Goal: Information Seeking & Learning: Check status

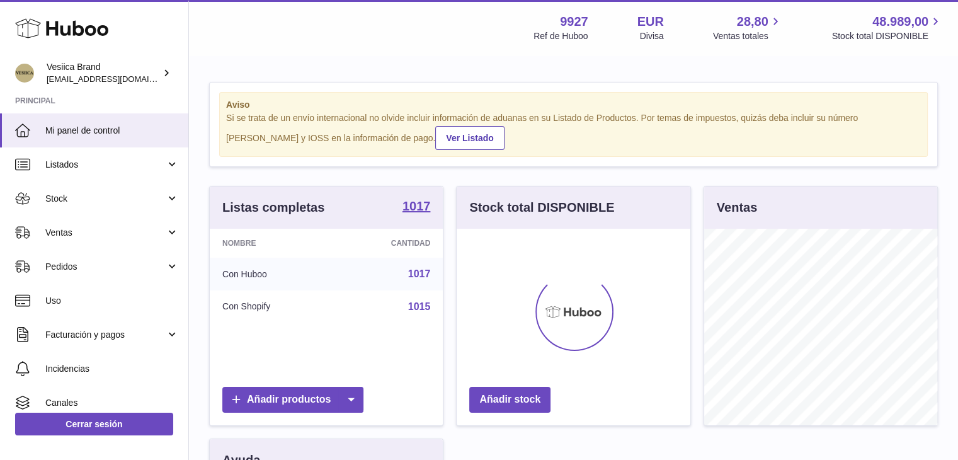
scroll to position [197, 234]
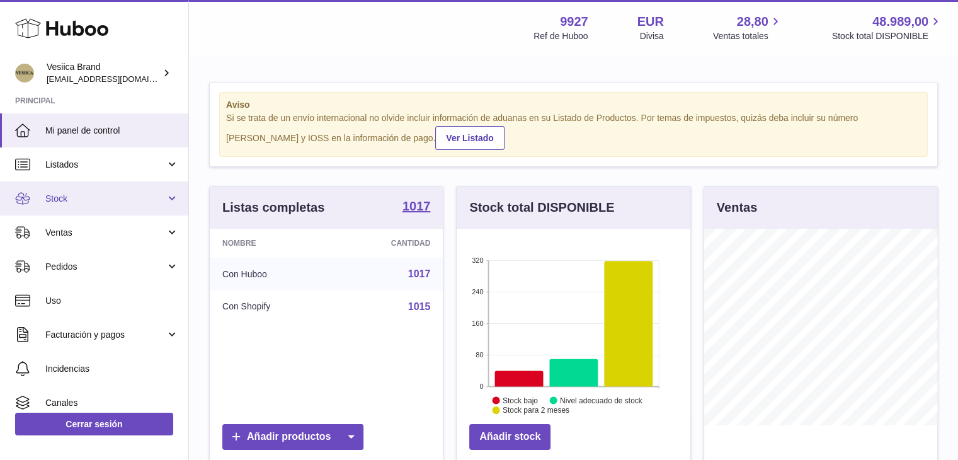
click at [91, 195] on span "Stock" at bounding box center [105, 199] width 120 height 12
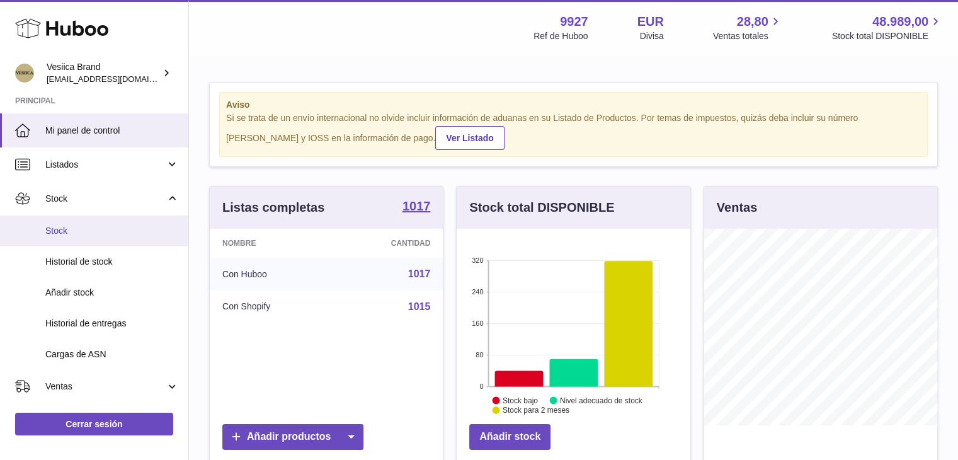
click at [83, 227] on span "Stock" at bounding box center [112, 231] width 134 height 12
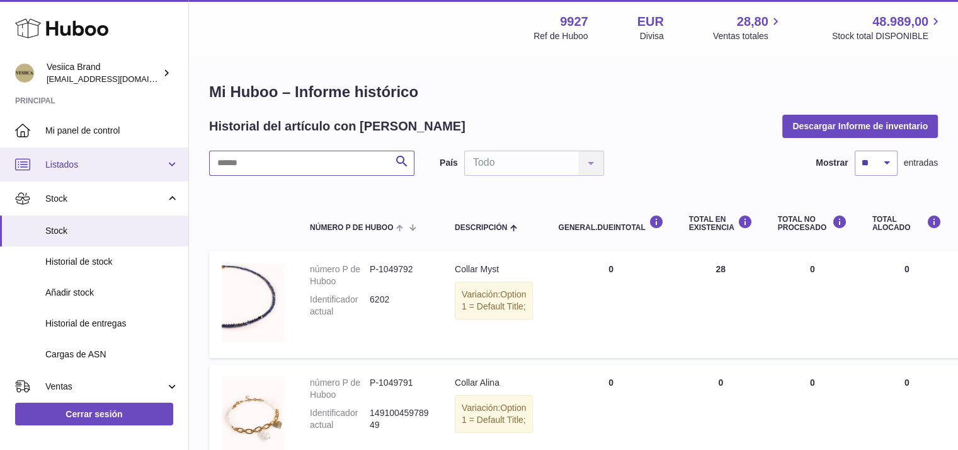
drag, startPoint x: 66, startPoint y: 164, endPoint x: 0, endPoint y: 130, distance: 74.4
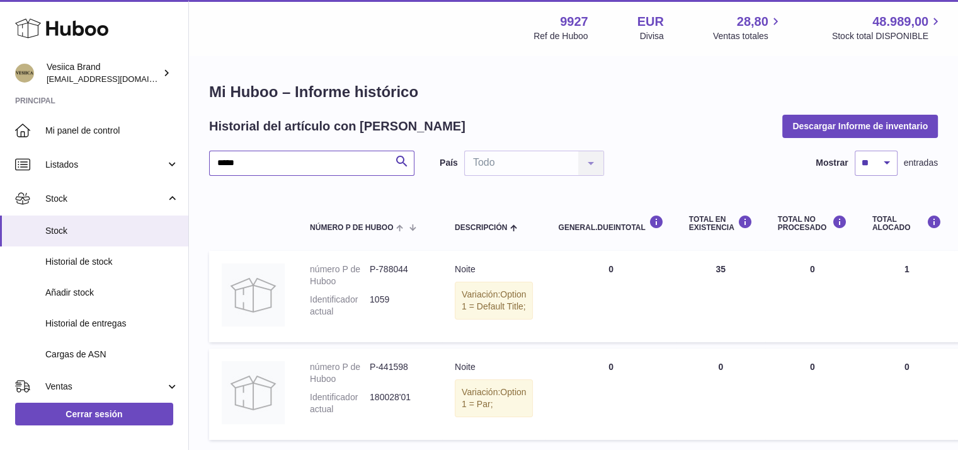
drag, startPoint x: 211, startPoint y: 157, endPoint x: 219, endPoint y: 163, distance: 9.4
click at [200, 159] on div "Mi Huboo – Informe histórico Historial del artículo con Huboo Descargar Informe…" at bounding box center [573, 264] width 769 height 414
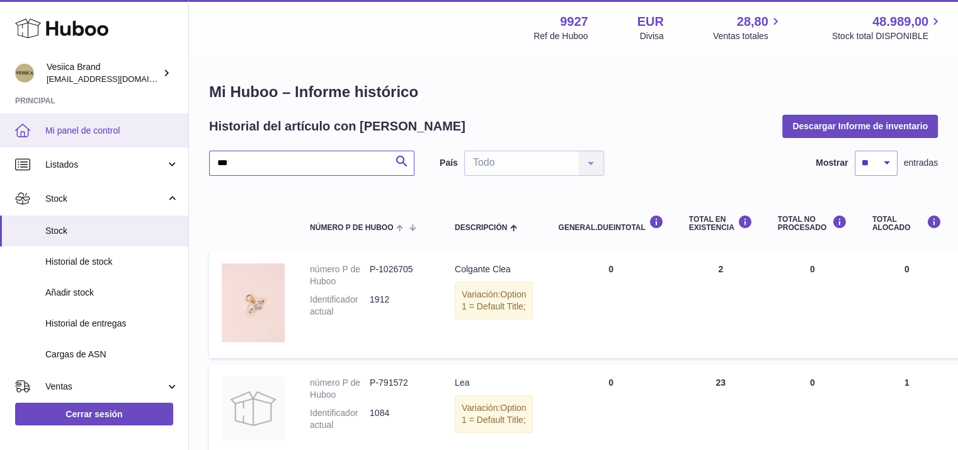
drag, startPoint x: 199, startPoint y: 164, endPoint x: 43, endPoint y: 139, distance: 158.2
click at [45, 142] on div "Huboo Vesiica Brand logistic@vesiica.com Principal Mi panel de control Listados…" at bounding box center [479, 280] width 958 height 561
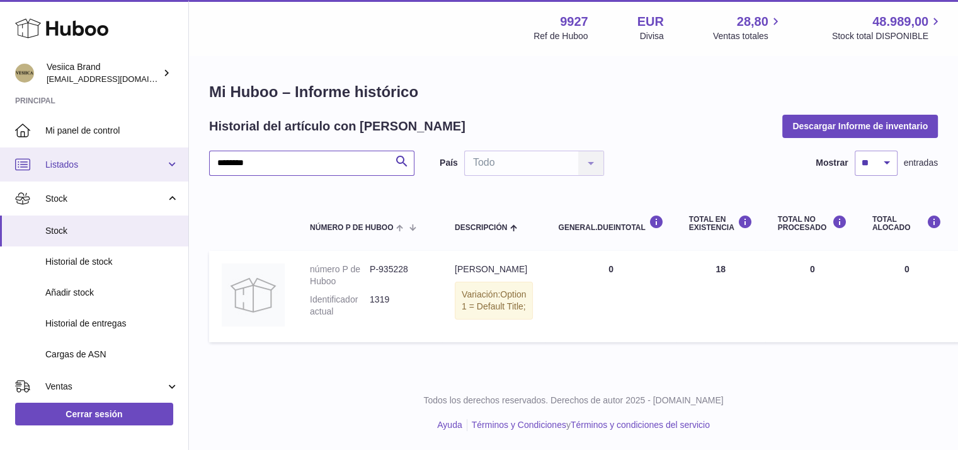
drag, startPoint x: 303, startPoint y: 157, endPoint x: 0, endPoint y: 177, distance: 303.7
click at [0, 177] on div "Huboo Vesiica Brand logistic@vesiica.com Principal Mi panel de control Listados…" at bounding box center [479, 225] width 958 height 450
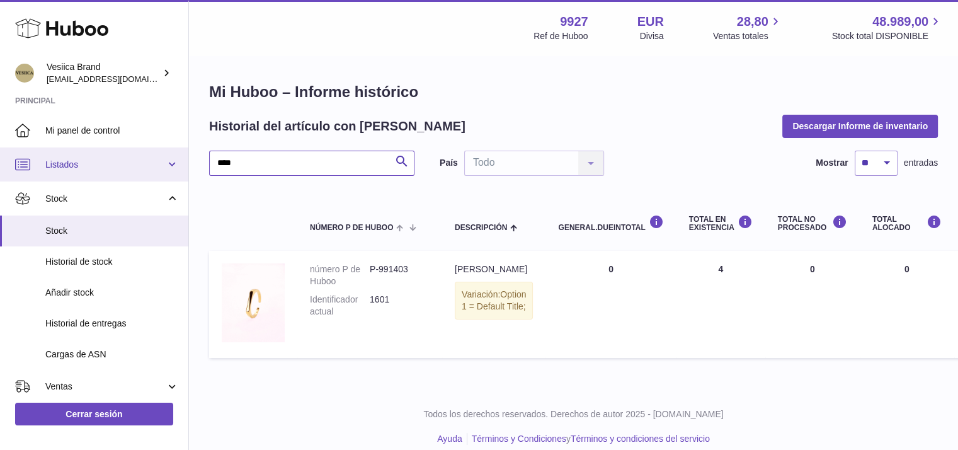
click at [60, 167] on div "Huboo Vesiica Brand logistic@vesiica.com Principal Mi panel de control Listados…" at bounding box center [479, 232] width 958 height 464
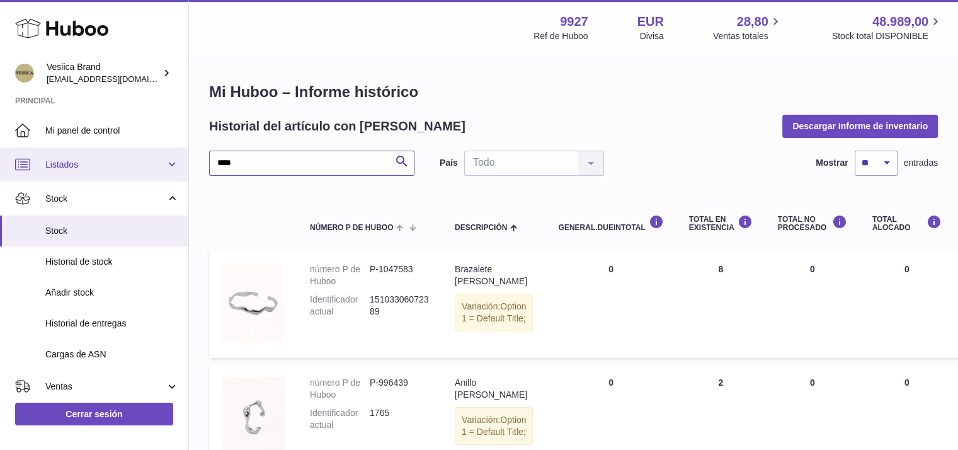
drag, startPoint x: 21, startPoint y: 170, endPoint x: 0, endPoint y: 159, distance: 23.4
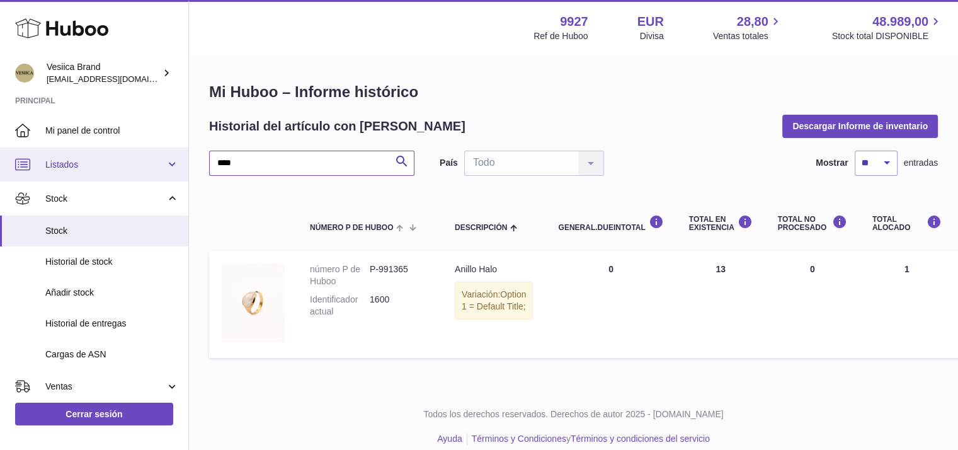
drag, startPoint x: 253, startPoint y: 164, endPoint x: 69, endPoint y: 167, distance: 184.0
click at [69, 167] on div "Huboo Vesiica Brand logistic@vesiica.com Principal Mi panel de control Listados…" at bounding box center [479, 232] width 958 height 464
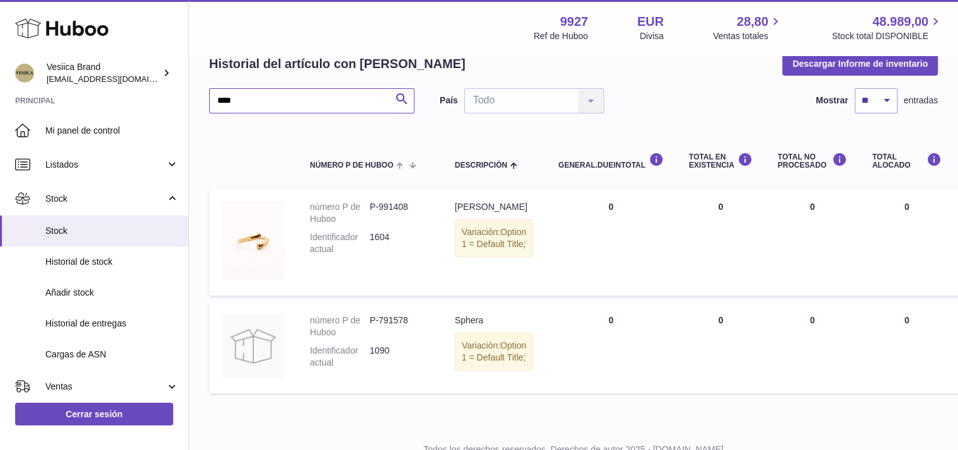
scroll to position [63, 0]
drag, startPoint x: 246, startPoint y: 101, endPoint x: 40, endPoint y: 101, distance: 206.0
click at [42, 103] on div "Huboo Vesiica Brand logistic@vesiica.com Principal Mi panel de control Listados…" at bounding box center [479, 217] width 958 height 561
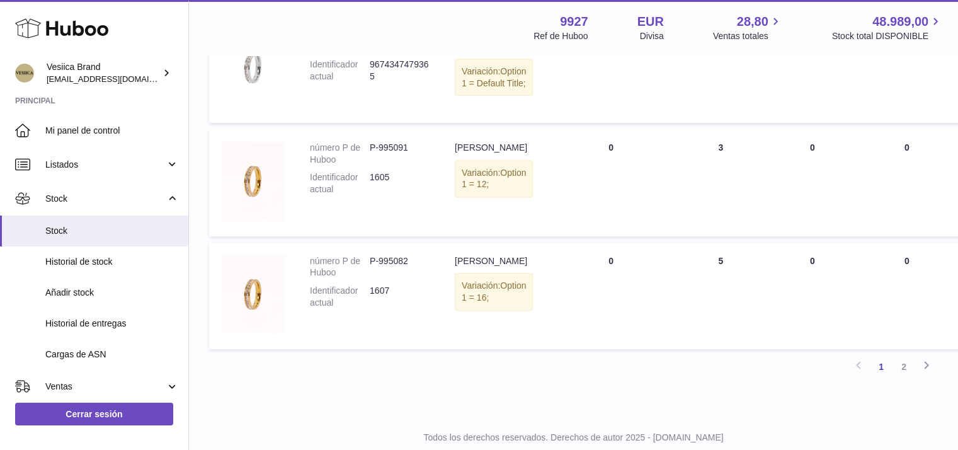
scroll to position [1008, 0]
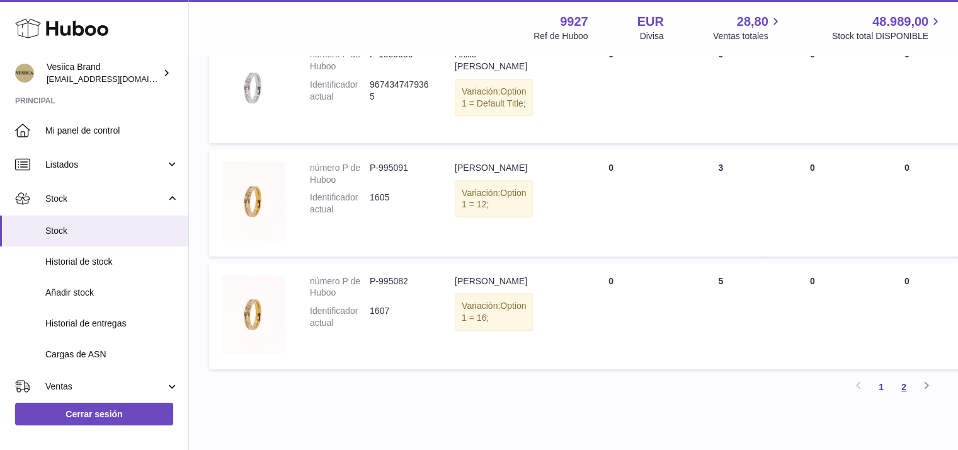
click at [895, 398] on link "2" at bounding box center [904, 386] width 23 height 23
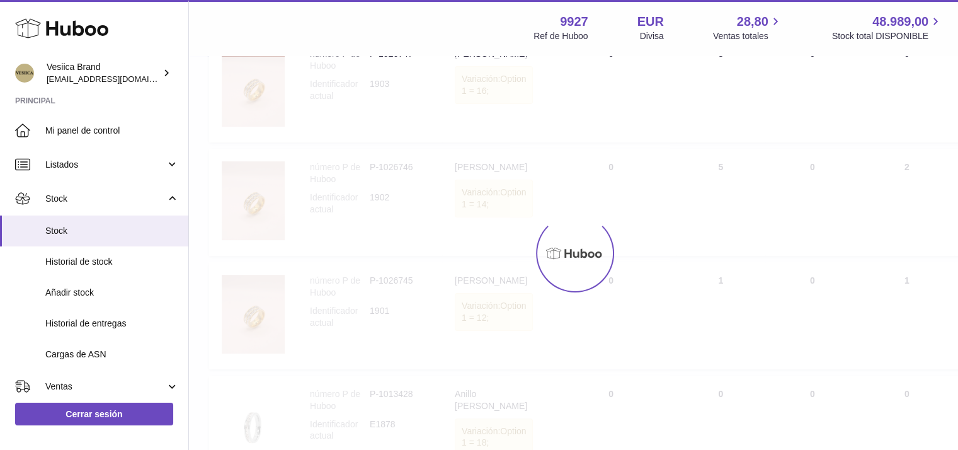
scroll to position [57, 0]
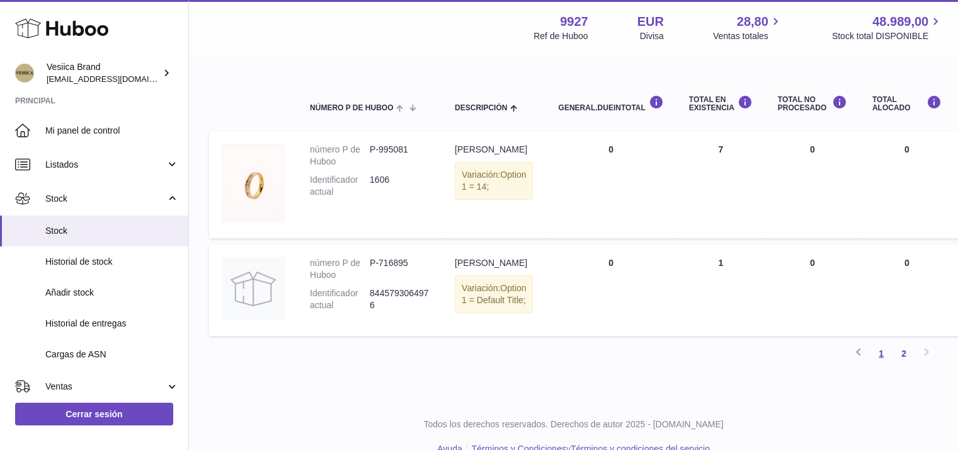
click at [877, 363] on link "1" at bounding box center [881, 353] width 23 height 23
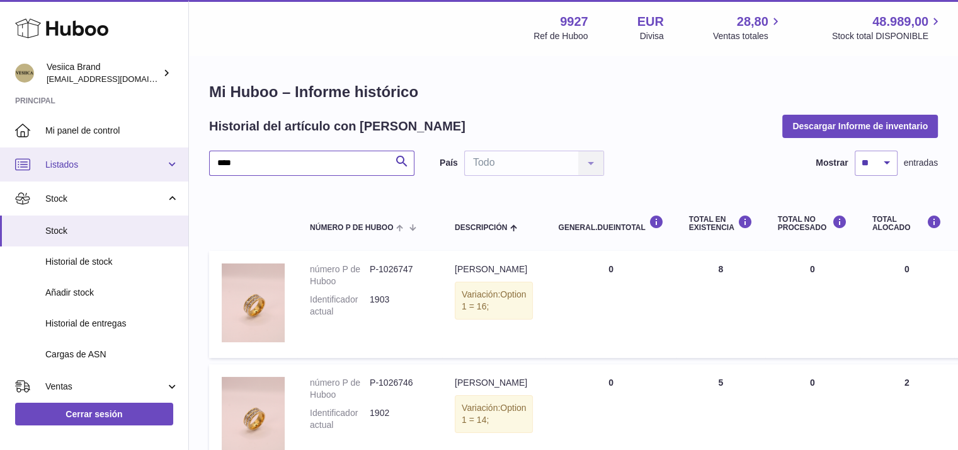
drag, startPoint x: 246, startPoint y: 166, endPoint x: 94, endPoint y: 161, distance: 151.9
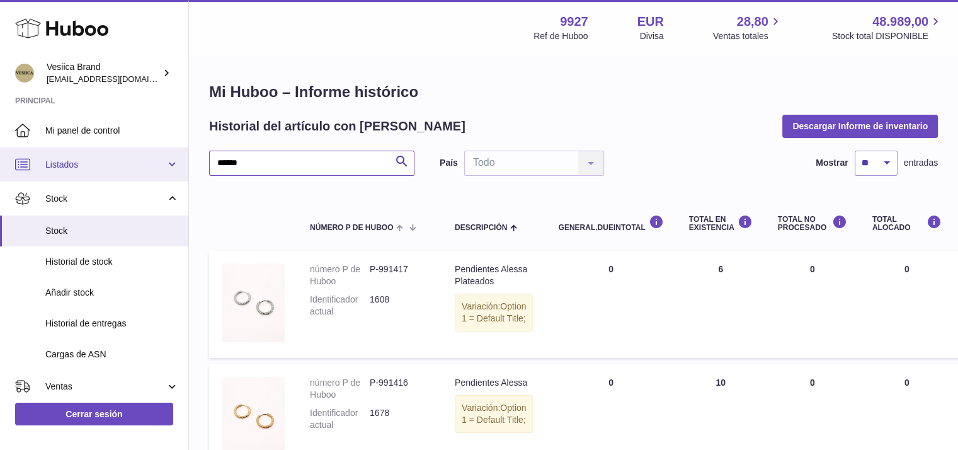
drag, startPoint x: 304, startPoint y: 160, endPoint x: 0, endPoint y: 148, distance: 303.9
click at [0, 160] on div "Huboo Vesiica Brand logistic@vesiica.com Principal Mi panel de control Listados…" at bounding box center [479, 288] width 958 height 577
drag, startPoint x: 280, startPoint y: 166, endPoint x: 0, endPoint y: 167, distance: 280.3
click at [0, 167] on div "Huboo Vesiica Brand logistic@vesiica.com Principal Mi panel de control Listados…" at bounding box center [479, 288] width 958 height 577
drag, startPoint x: 278, startPoint y: 169, endPoint x: 13, endPoint y: 157, distance: 264.8
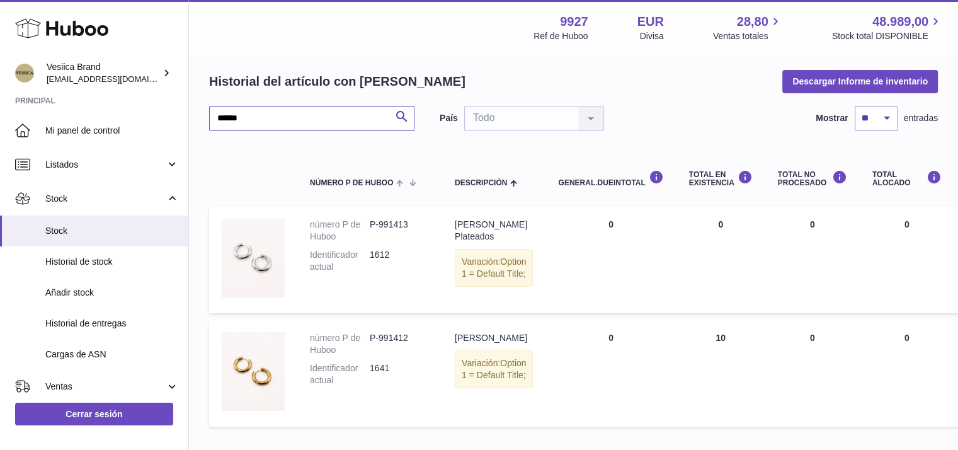
scroll to position [63, 0]
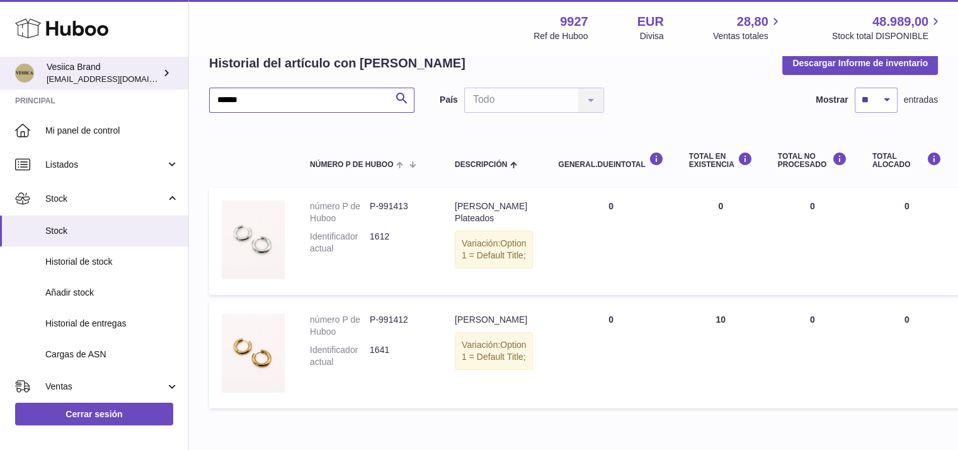
click at [8, 85] on div "Huboo Vesiica Brand logistic@vesiica.com Principal Mi panel de control Listados…" at bounding box center [479, 225] width 958 height 577
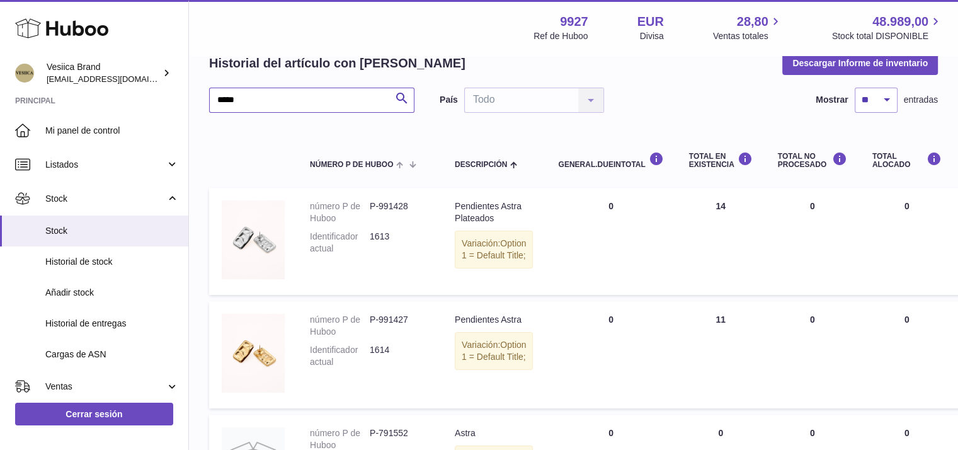
drag, startPoint x: 229, startPoint y: 100, endPoint x: 0, endPoint y: 95, distance: 228.7
click at [0, 98] on div "Huboo Vesiica Brand logistic@vesiica.com Principal Mi panel de control Listados…" at bounding box center [479, 274] width 958 height 675
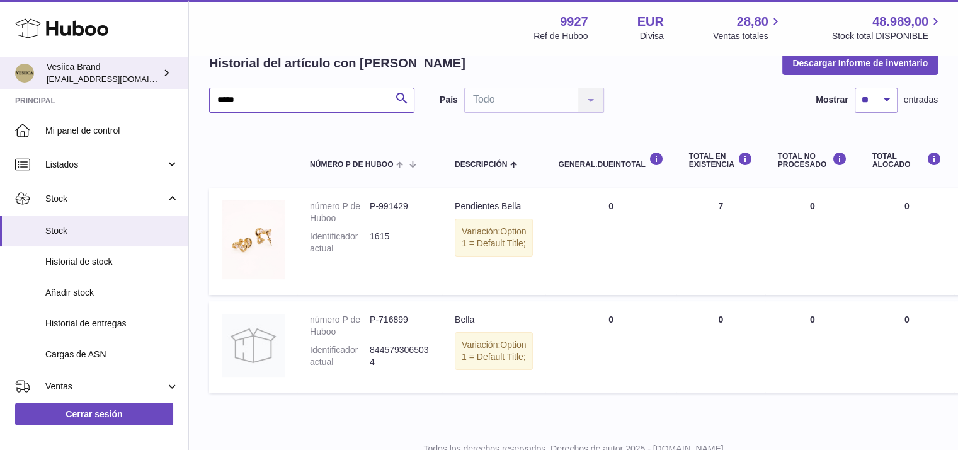
drag, startPoint x: 254, startPoint y: 98, endPoint x: 55, endPoint y: 84, distance: 199.5
click at [67, 93] on div "Huboo Vesiica Brand logistic@vesiica.com Principal Mi panel de control Listados…" at bounding box center [479, 217] width 958 height 561
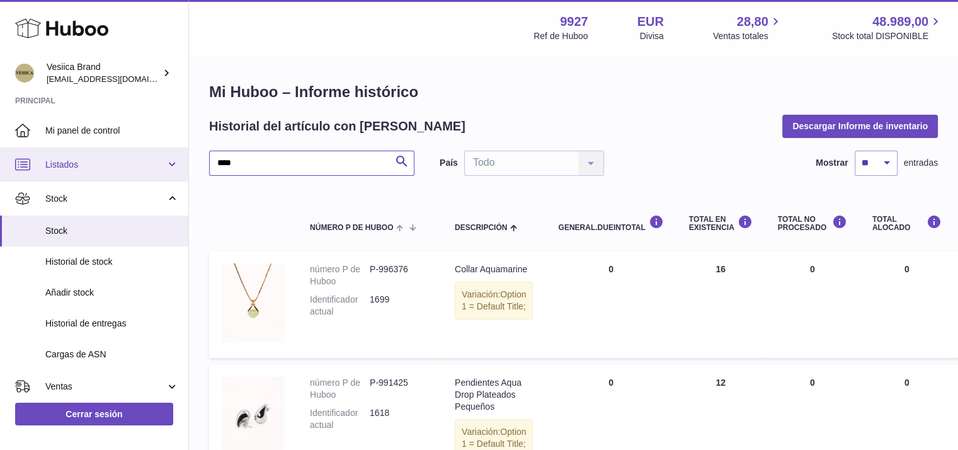
drag, startPoint x: 302, startPoint y: 164, endPoint x: 115, endPoint y: 149, distance: 187.7
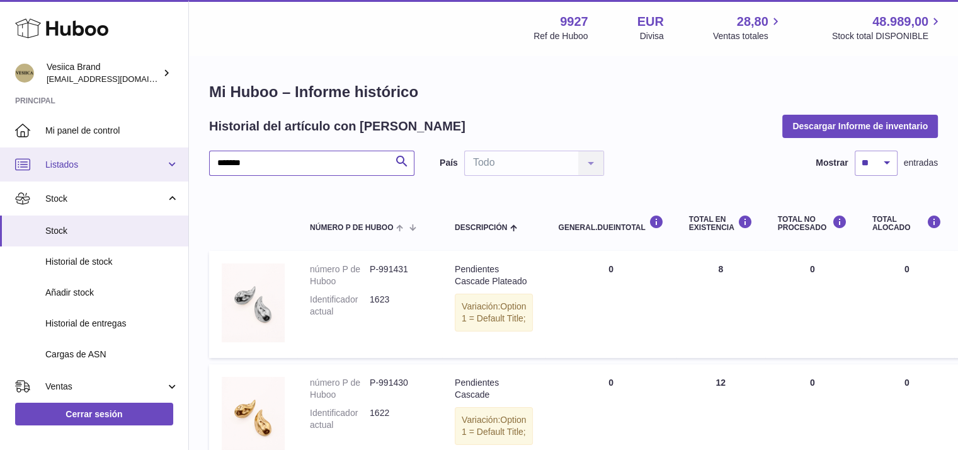
drag, startPoint x: 297, startPoint y: 154, endPoint x: 81, endPoint y: 173, distance: 217.5
click at [81, 173] on div "Huboo Vesiica Brand logistic@vesiica.com Principal Mi panel de control Listados…" at bounding box center [479, 288] width 958 height 577
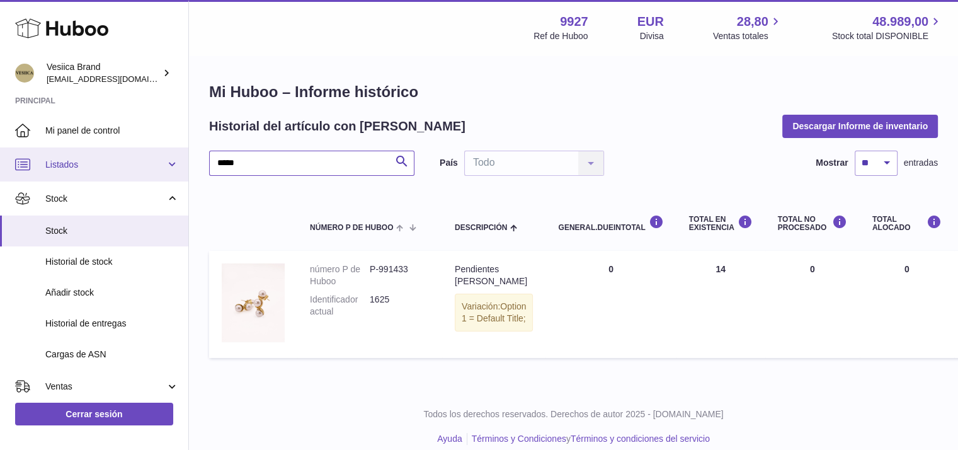
drag, startPoint x: 274, startPoint y: 164, endPoint x: 1, endPoint y: 164, distance: 272.8
click at [0, 165] on div "Huboo Vesiica Brand logistic@vesiica.com Principal Mi panel de control Listados…" at bounding box center [479, 232] width 958 height 464
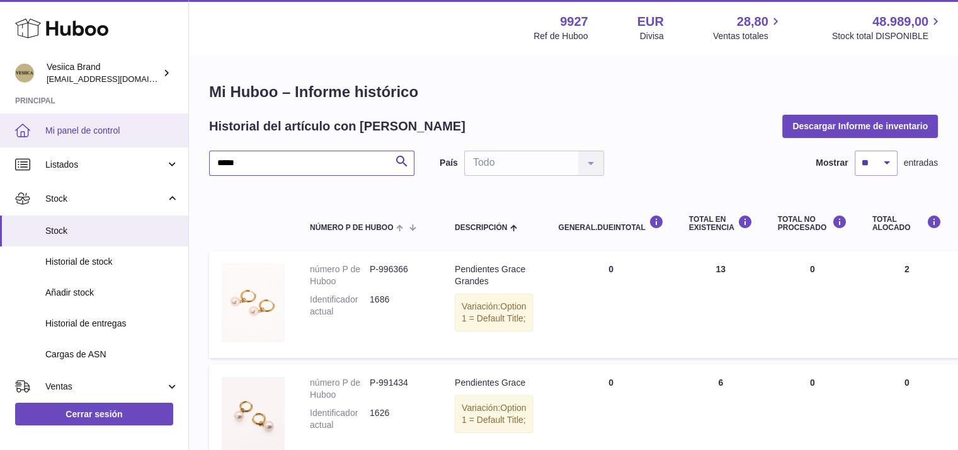
drag, startPoint x: 304, startPoint y: 163, endPoint x: 0, endPoint y: 133, distance: 305.8
click at [0, 134] on div "Huboo Vesiica Brand logistic@vesiica.com Principal Mi panel de control Listados…" at bounding box center [479, 337] width 958 height 675
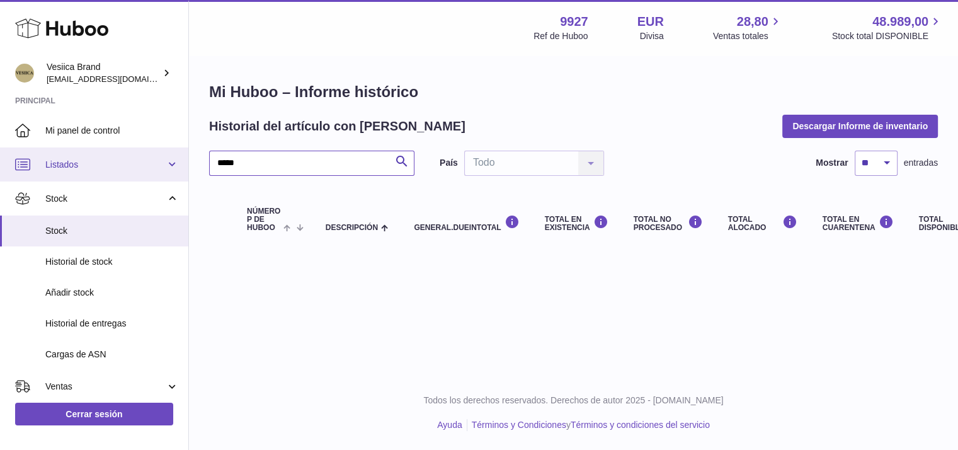
drag, startPoint x: 188, startPoint y: 160, endPoint x: 9, endPoint y: 150, distance: 178.6
click at [10, 151] on div "Huboo Vesiica Brand logistic@vesiica.com Principal Mi panel de control Listados…" at bounding box center [479, 225] width 958 height 450
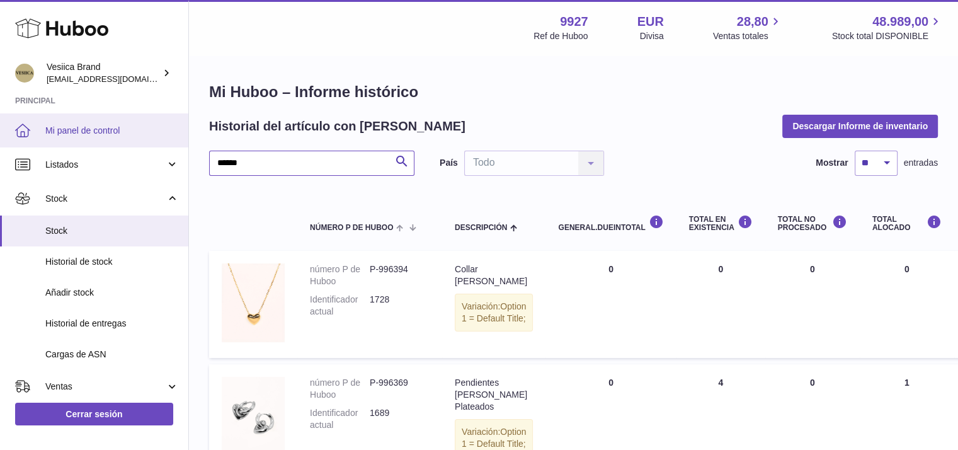
drag, startPoint x: 140, startPoint y: 162, endPoint x: 0, endPoint y: 146, distance: 140.7
click at [0, 152] on div "Huboo Vesiica Brand logistic@vesiica.com Principal Mi panel de control Listados…" at bounding box center [479, 404] width 958 height 808
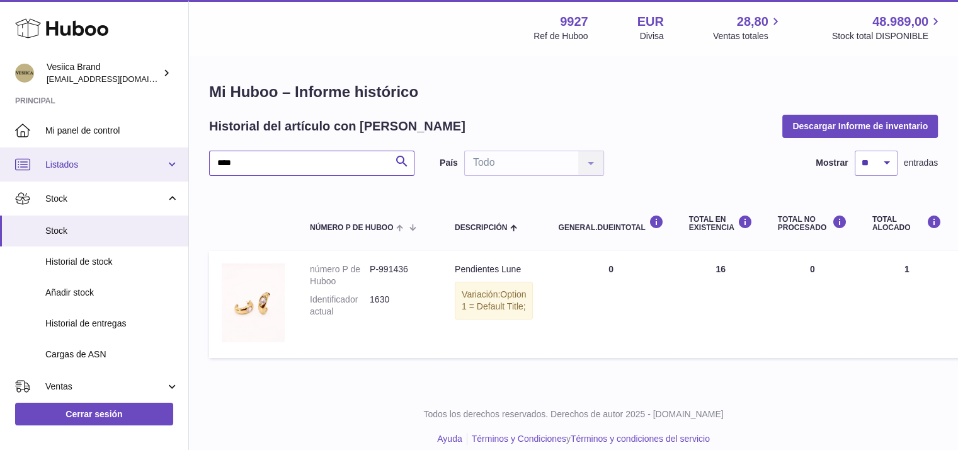
drag, startPoint x: 214, startPoint y: 162, endPoint x: 0, endPoint y: 167, distance: 214.2
click at [0, 168] on div "Huboo Vesiica Brand logistic@vesiica.com Principal Mi panel de control Listados…" at bounding box center [479, 232] width 958 height 464
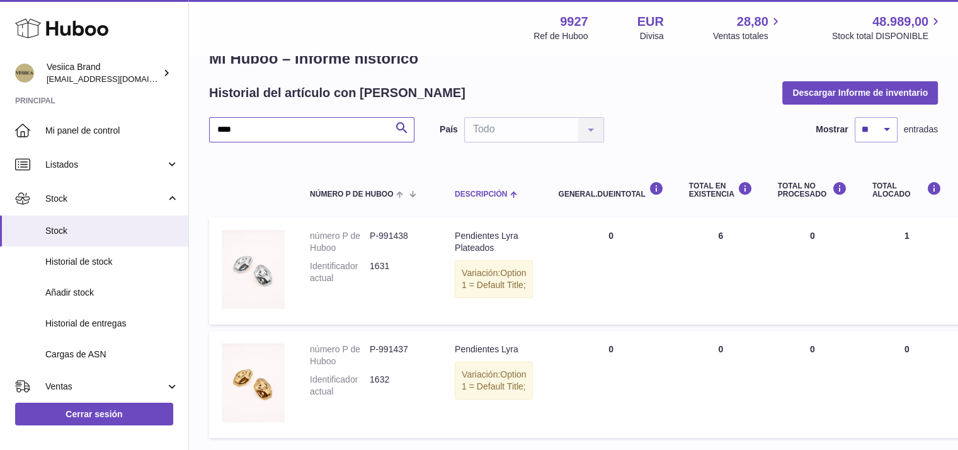
scroll to position [63, 0]
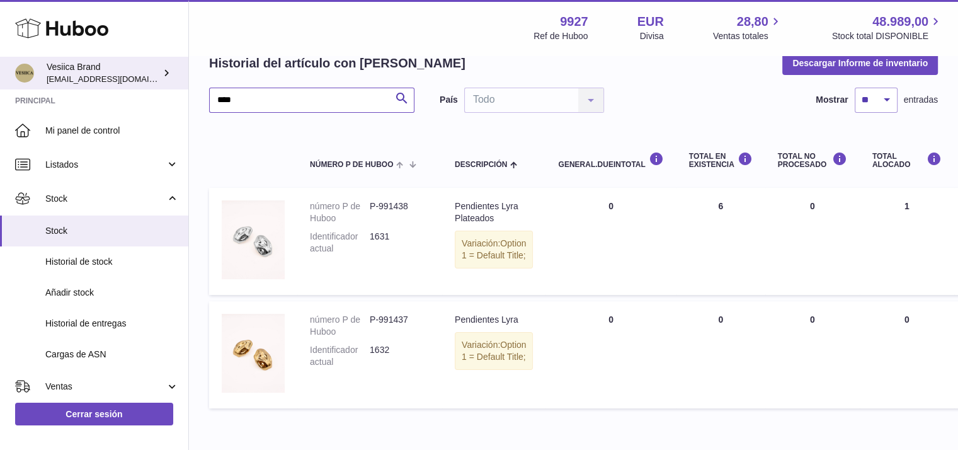
drag, startPoint x: 258, startPoint y: 101, endPoint x: 0, endPoint y: 71, distance: 260.1
click at [0, 80] on div "Huboo Vesiica Brand logistic@vesiica.com Principal Mi panel de control Listados…" at bounding box center [479, 225] width 958 height 577
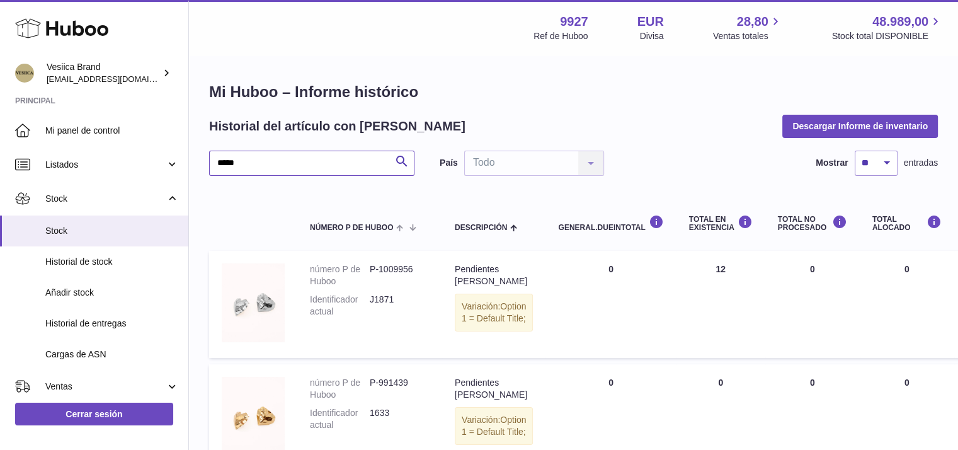
drag, startPoint x: 287, startPoint y: 152, endPoint x: 189, endPoint y: 159, distance: 97.9
click at [189, 159] on div "Mi Huboo – Informe histórico Historial del artículo con Huboo Descargar Informe…" at bounding box center [573, 329] width 769 height 544
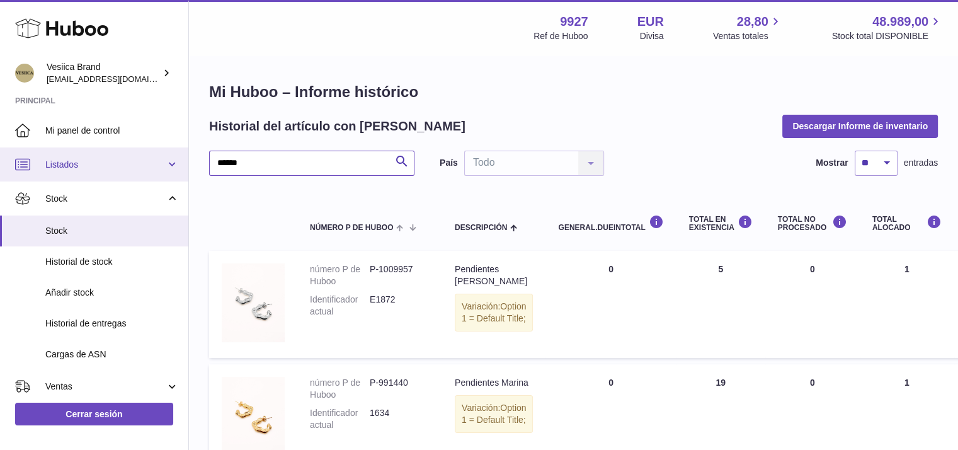
drag, startPoint x: 267, startPoint y: 166, endPoint x: 0, endPoint y: 159, distance: 267.2
click at [0, 159] on div "Huboo Vesiica Brand logistic@vesiica.com Principal Mi panel de control Listados…" at bounding box center [479, 288] width 958 height 577
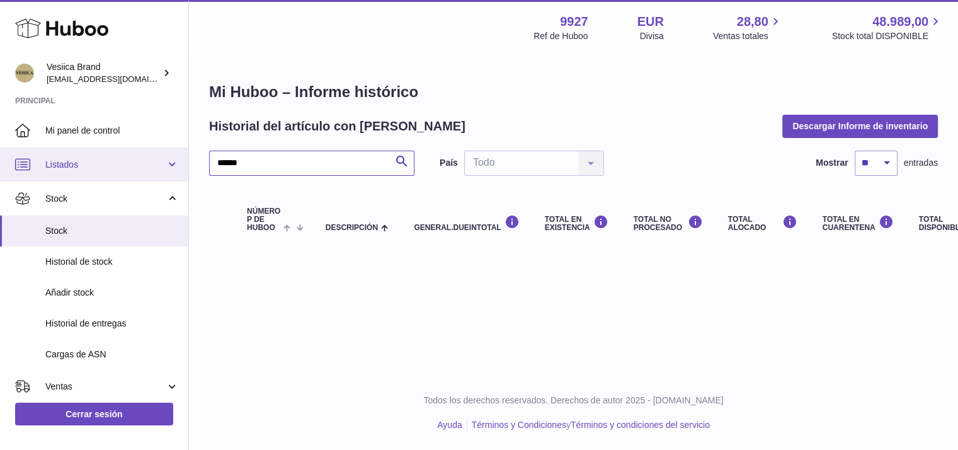
drag, startPoint x: 151, startPoint y: 156, endPoint x: 134, endPoint y: 156, distance: 16.4
click at [134, 156] on div "Huboo Vesiica Brand logistic@vesiica.com Principal Mi panel de control Listados…" at bounding box center [479, 225] width 958 height 450
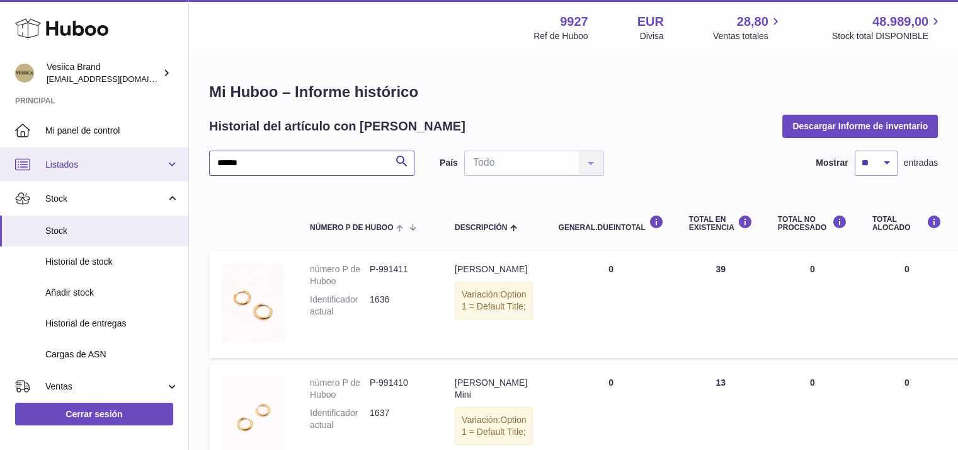
drag, startPoint x: 261, startPoint y: 168, endPoint x: 36, endPoint y: 163, distance: 224.9
click at [38, 165] on div "Huboo Vesiica Brand logistic@vesiica.com Principal Mi panel de control Listados…" at bounding box center [479, 345] width 958 height 690
type input "*"
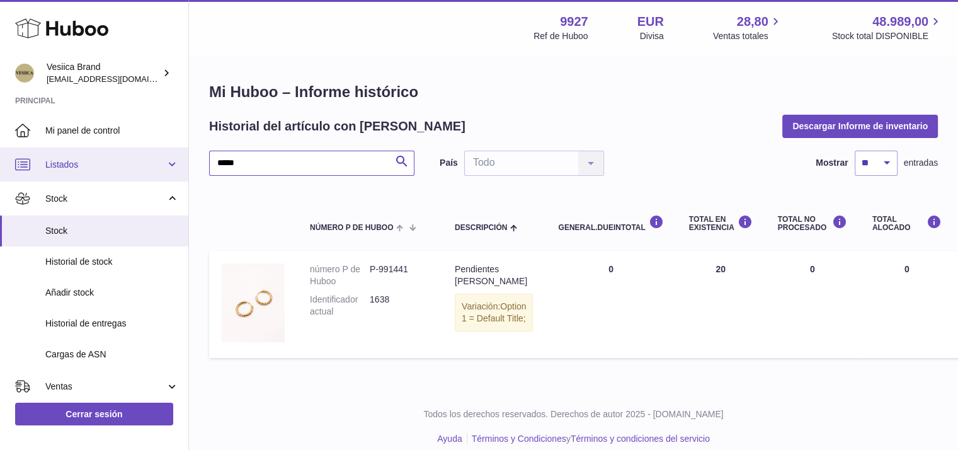
drag, startPoint x: 294, startPoint y: 170, endPoint x: 0, endPoint y: 160, distance: 293.7
click at [0, 160] on div "Huboo Vesiica Brand logistic@vesiica.com Principal Mi panel de control Listados…" at bounding box center [479, 232] width 958 height 464
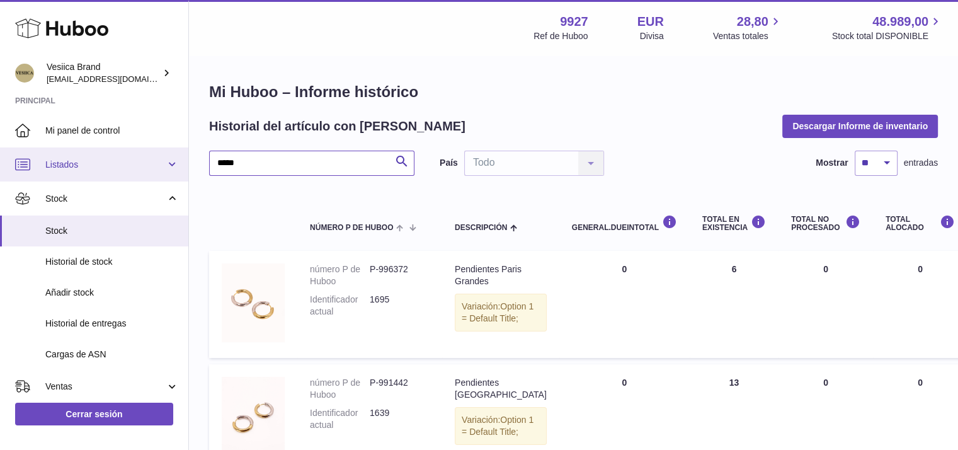
drag, startPoint x: 282, startPoint y: 156, endPoint x: 0, endPoint y: 148, distance: 282.3
click at [0, 152] on div "Huboo Vesiica Brand logistic@vesiica.com Principal Mi panel de control Listados…" at bounding box center [479, 337] width 958 height 675
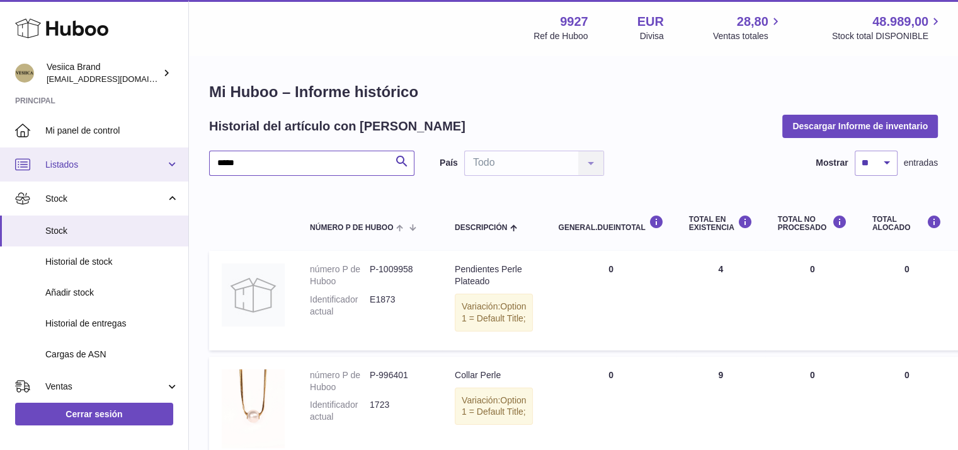
drag, startPoint x: 30, startPoint y: 158, endPoint x: 8, endPoint y: 151, distance: 23.1
click at [9, 153] on div "Huboo Vesiica Brand logistic@vesiica.com Principal Mi panel de control Listados…" at bounding box center [479, 341] width 958 height 682
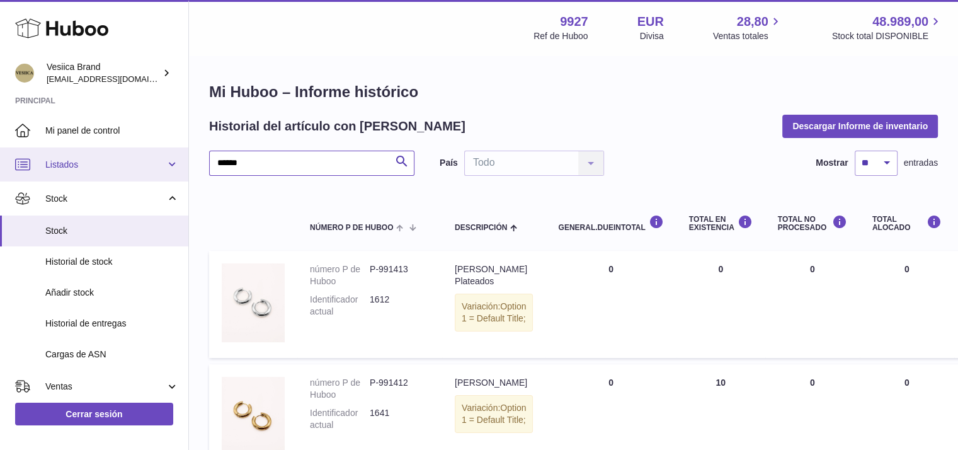
drag, startPoint x: 273, startPoint y: 166, endPoint x: 13, endPoint y: 152, distance: 260.5
click at [13, 152] on div "Huboo Vesiica Brand logistic@vesiica.com Principal Mi panel de control Listados…" at bounding box center [479, 288] width 958 height 577
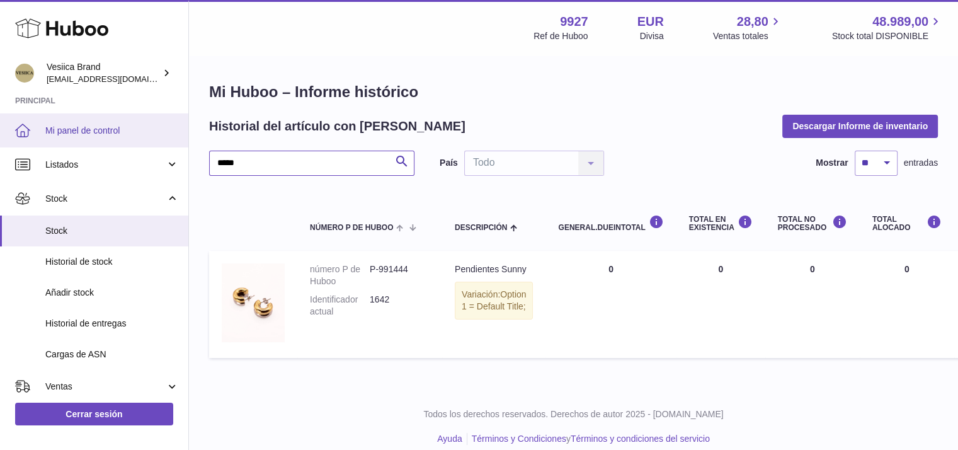
drag, startPoint x: 180, startPoint y: 154, endPoint x: 0, endPoint y: 144, distance: 180.5
click at [0, 147] on div "Huboo Vesiica Brand logistic@vesiica.com Principal Mi panel de control Listados…" at bounding box center [479, 232] width 958 height 464
drag, startPoint x: 0, startPoint y: 172, endPoint x: 0, endPoint y: 140, distance: 31.5
click at [0, 160] on div "Huboo Vesiica Brand logistic@vesiica.com Principal Mi panel de control Listados…" at bounding box center [479, 232] width 958 height 464
drag, startPoint x: 255, startPoint y: 164, endPoint x: 0, endPoint y: 137, distance: 256.6
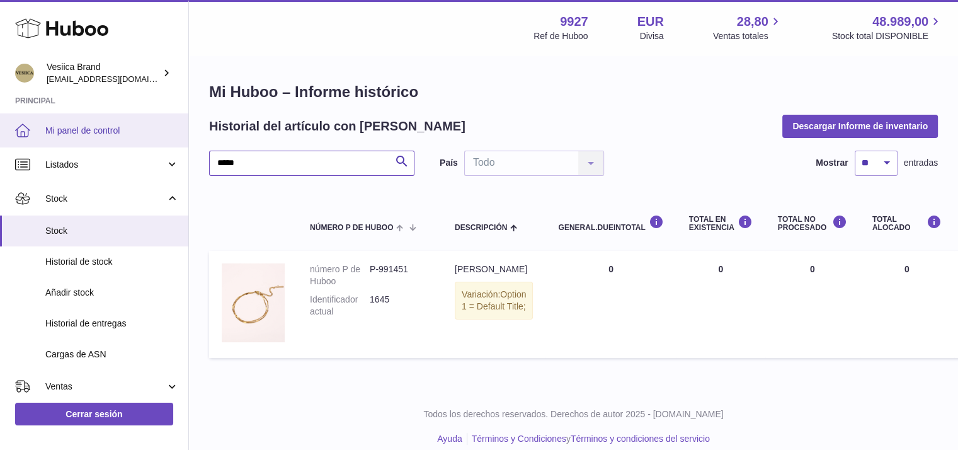
click at [0, 150] on div "Huboo Vesiica Brand logistic@vesiica.com Principal Mi panel de control Listados…" at bounding box center [479, 232] width 958 height 464
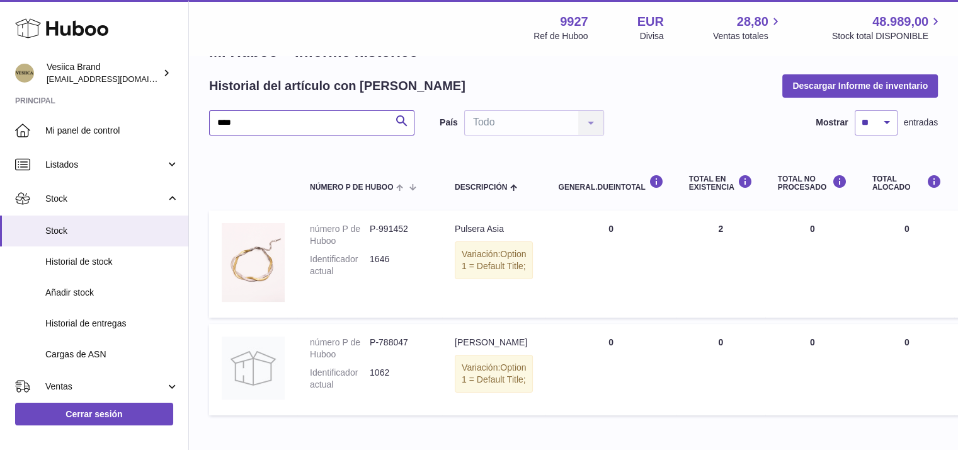
scroll to position [63, 0]
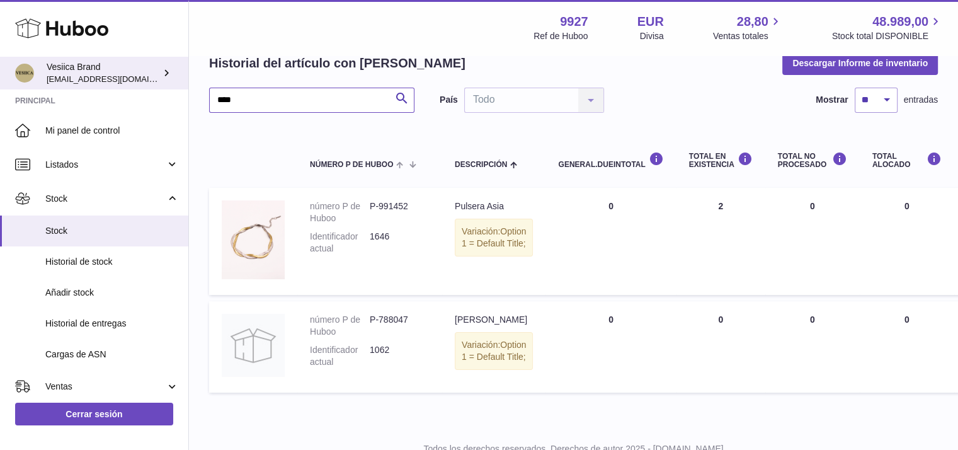
drag, startPoint x: 310, startPoint y: 94, endPoint x: 0, endPoint y: 74, distance: 310.5
click at [77, 88] on div "Huboo Vesiica Brand logistic@vesiica.com Principal Mi panel de control Listados…" at bounding box center [479, 217] width 958 height 561
type input "******"
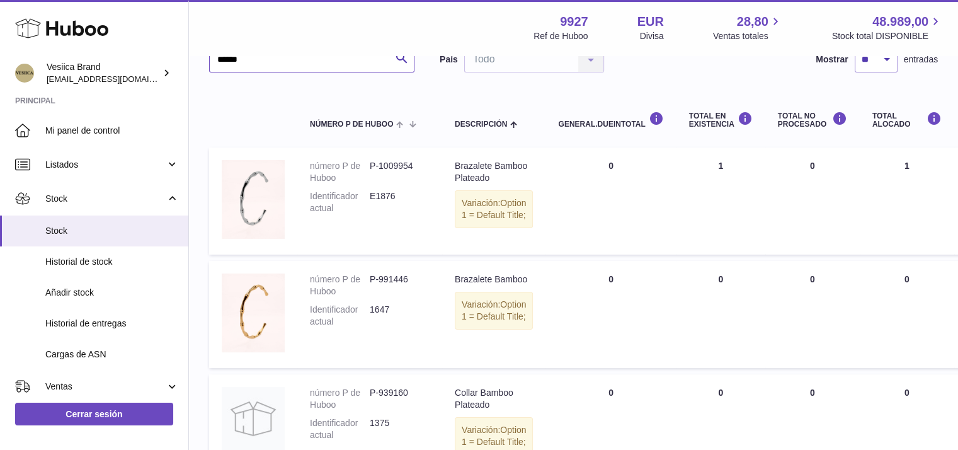
scroll to position [126, 0]
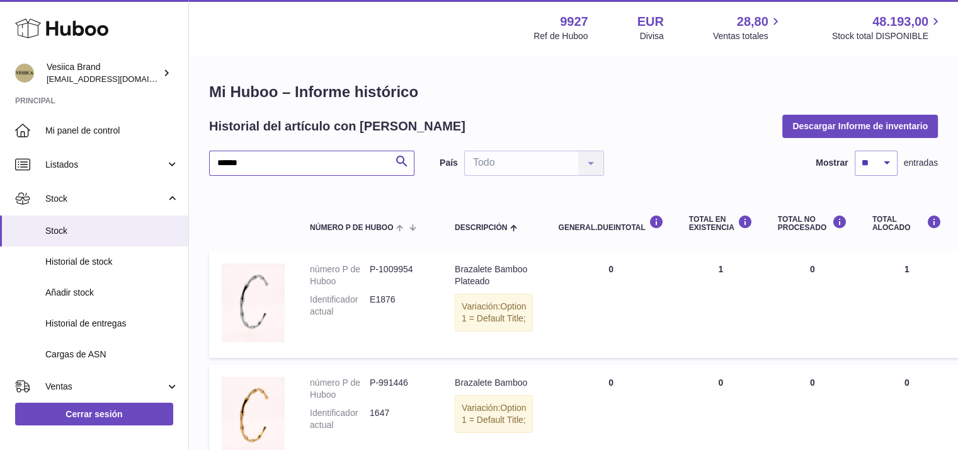
drag, startPoint x: 208, startPoint y: 157, endPoint x: 57, endPoint y: 125, distance: 153.9
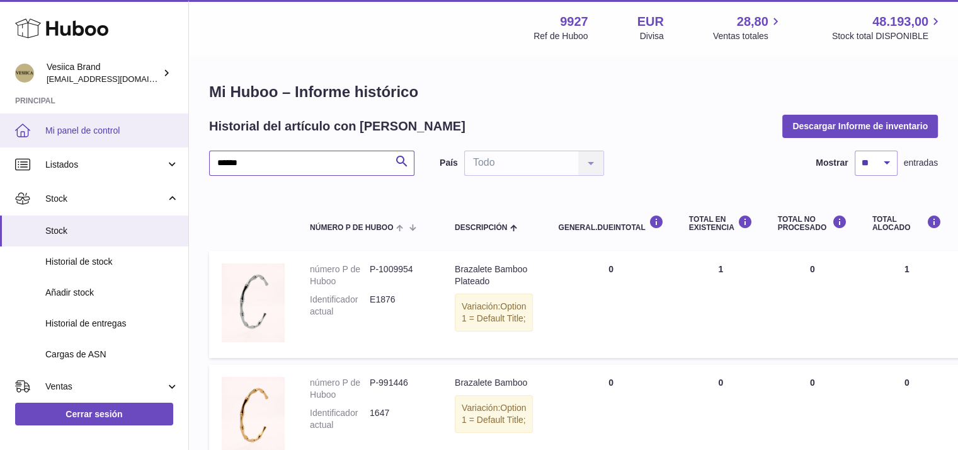
click at [62, 139] on div "Huboo Vesiica Brand [EMAIL_ADDRESS][DOMAIN_NAME] Principal Mi panel de control …" at bounding box center [479, 398] width 958 height 796
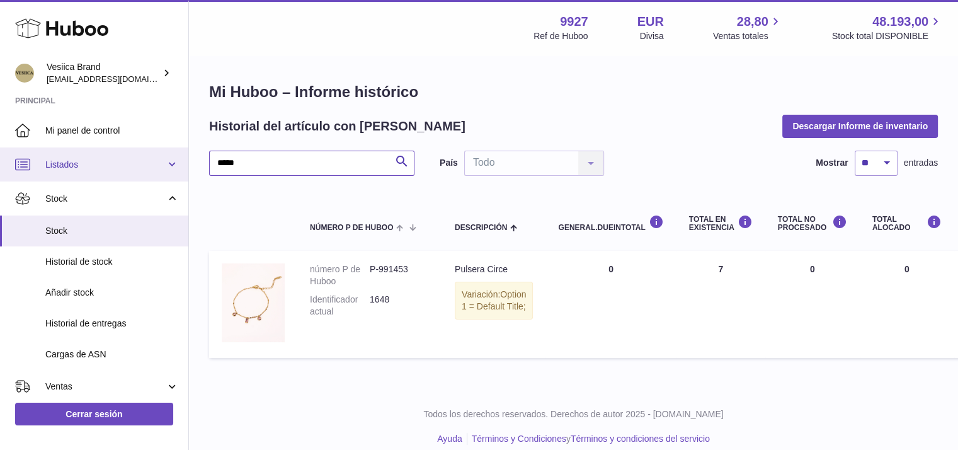
drag, startPoint x: 310, startPoint y: 164, endPoint x: 0, endPoint y: 159, distance: 310.0
click at [0, 163] on div "Huboo Vesiica Brand [EMAIL_ADDRESS][DOMAIN_NAME] Principal Mi panel de control …" at bounding box center [479, 232] width 958 height 464
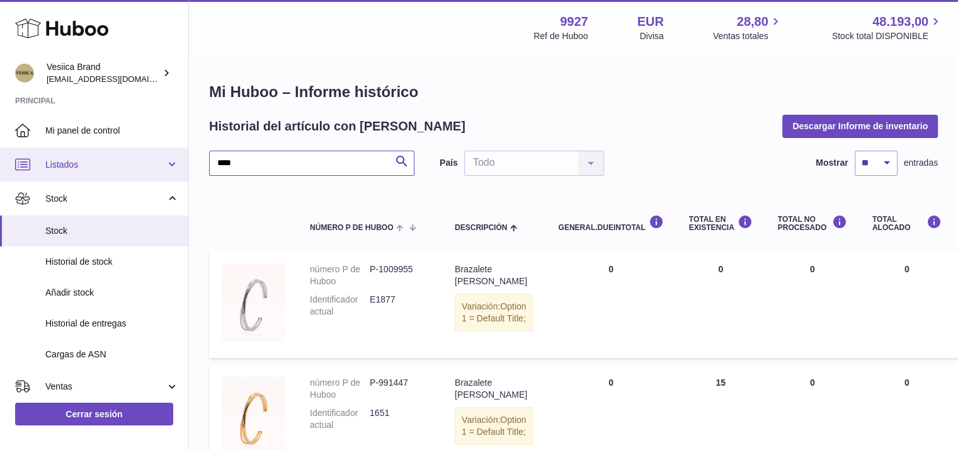
drag, startPoint x: 260, startPoint y: 167, endPoint x: 0, endPoint y: 149, distance: 260.8
click at [0, 154] on div "Huboo Vesiica Brand [EMAIL_ADDRESS][DOMAIN_NAME] Principal Mi panel de control …" at bounding box center [479, 288] width 958 height 577
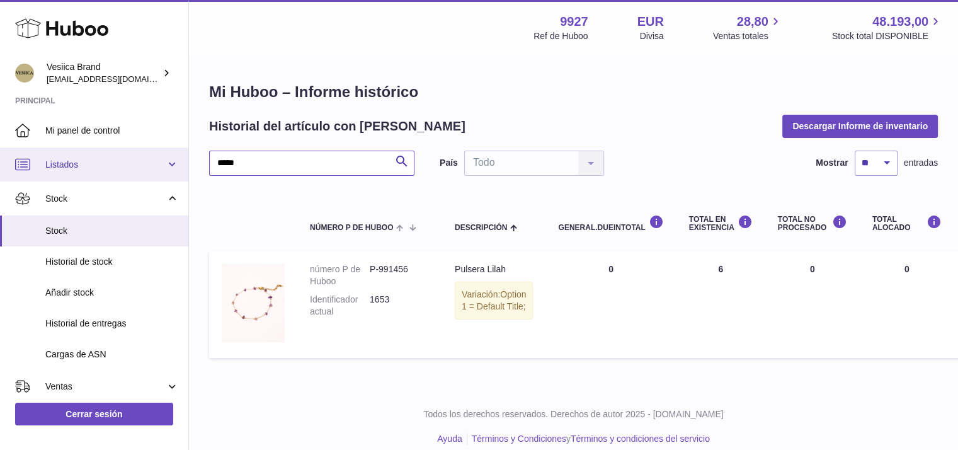
drag, startPoint x: 278, startPoint y: 168, endPoint x: 66, endPoint y: 166, distance: 212.3
click at [80, 164] on div "Huboo Vesiica Brand [EMAIL_ADDRESS][DOMAIN_NAME] Principal Mi panel de control …" at bounding box center [479, 232] width 958 height 464
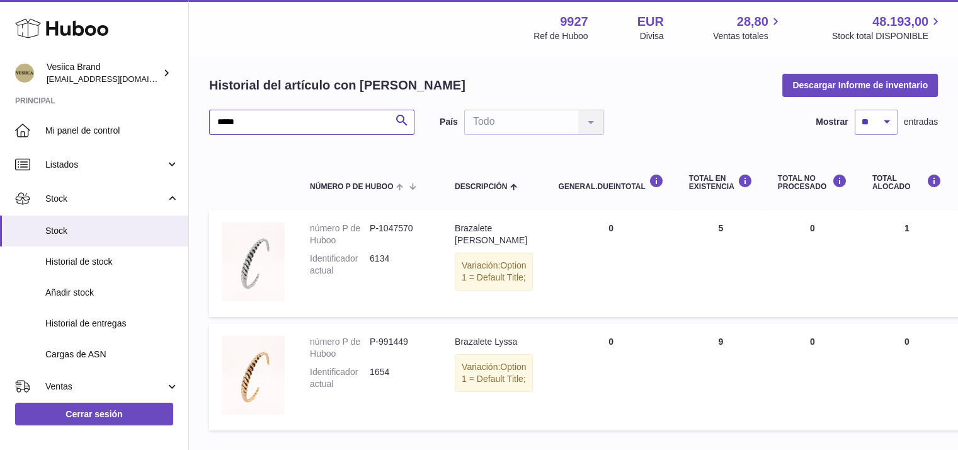
scroll to position [63, 0]
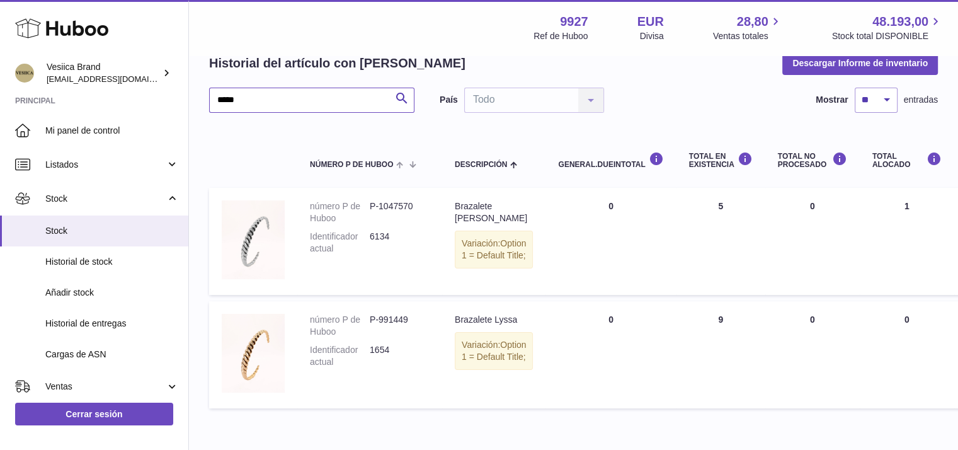
drag, startPoint x: 317, startPoint y: 99, endPoint x: 0, endPoint y: 94, distance: 316.9
click at [0, 98] on div "Huboo Vesiica Brand [EMAIL_ADDRESS][DOMAIN_NAME] Principal Mi panel de control …" at bounding box center [479, 225] width 958 height 577
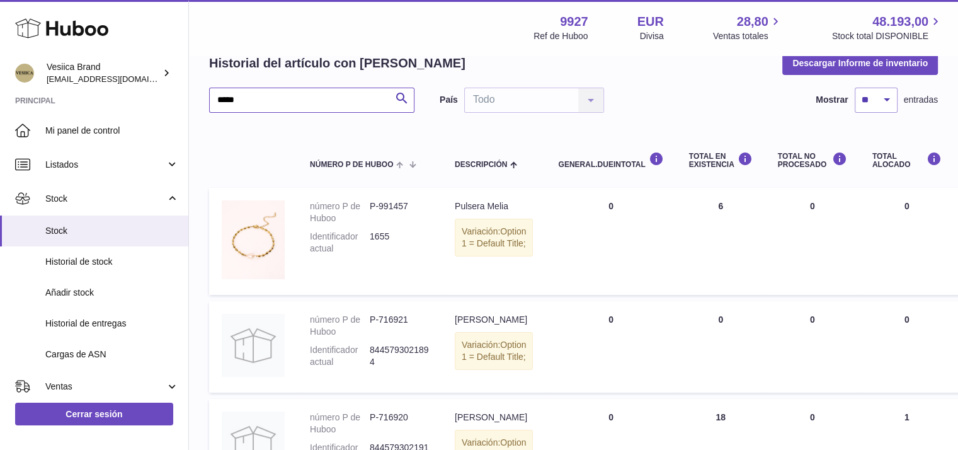
drag, startPoint x: 74, startPoint y: 96, endPoint x: 13, endPoint y: 90, distance: 61.4
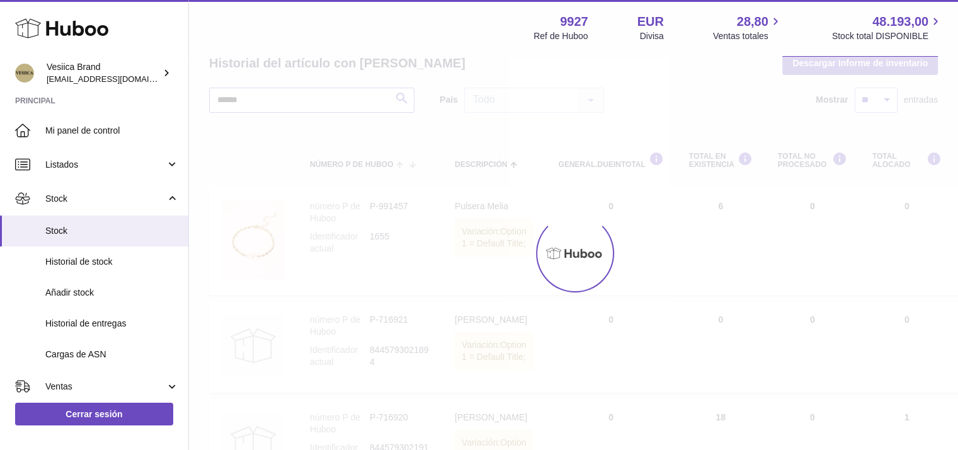
scroll to position [13, 0]
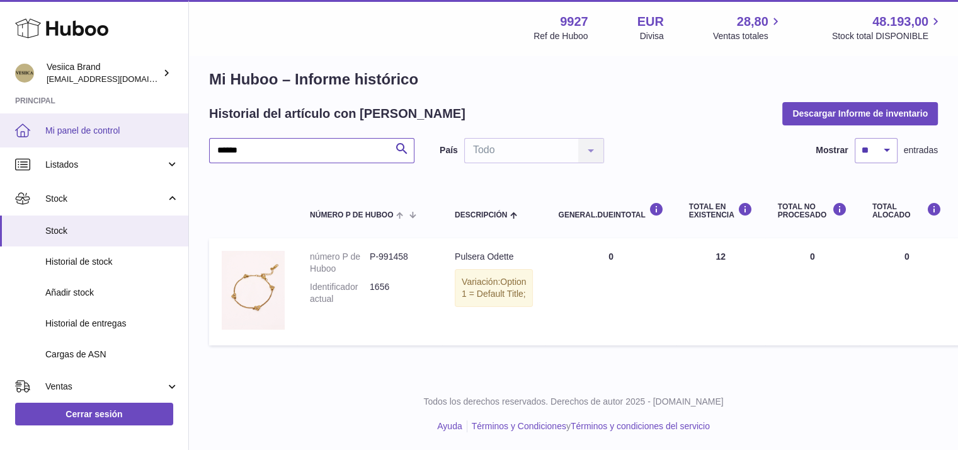
drag, startPoint x: 202, startPoint y: 139, endPoint x: 0, endPoint y: 134, distance: 201.7
click at [0, 134] on div "Huboo Vesiica Brand [EMAIL_ADDRESS][DOMAIN_NAME] Principal Mi panel de control …" at bounding box center [479, 219] width 958 height 464
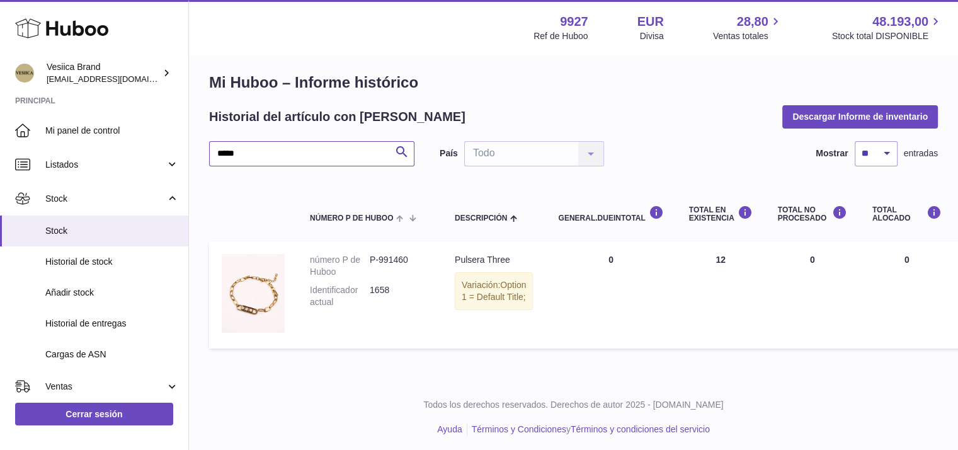
scroll to position [13, 0]
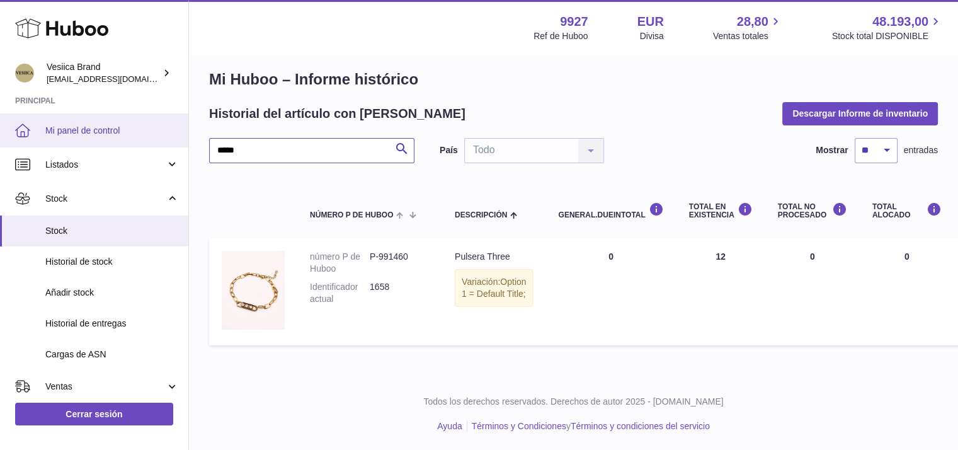
click at [0, 146] on div "Huboo Vesiica Brand [EMAIL_ADDRESS][DOMAIN_NAME] Principal Mi panel de control …" at bounding box center [479, 219] width 958 height 464
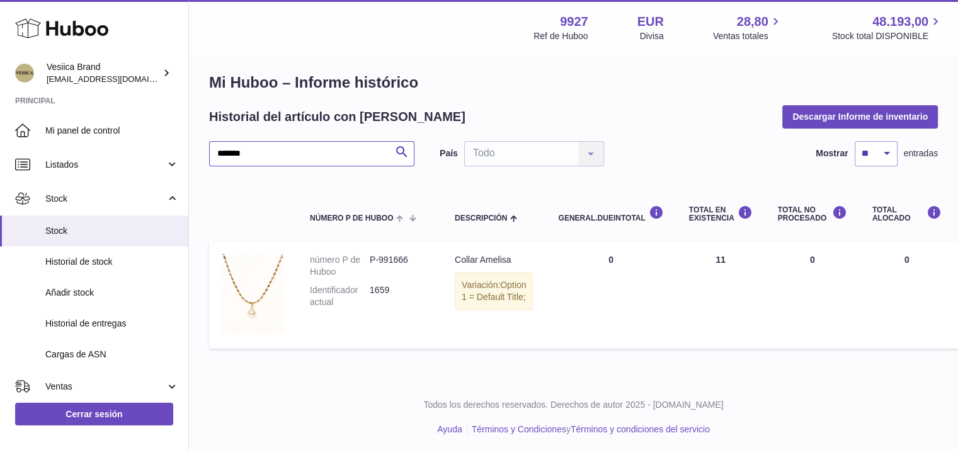
scroll to position [13, 0]
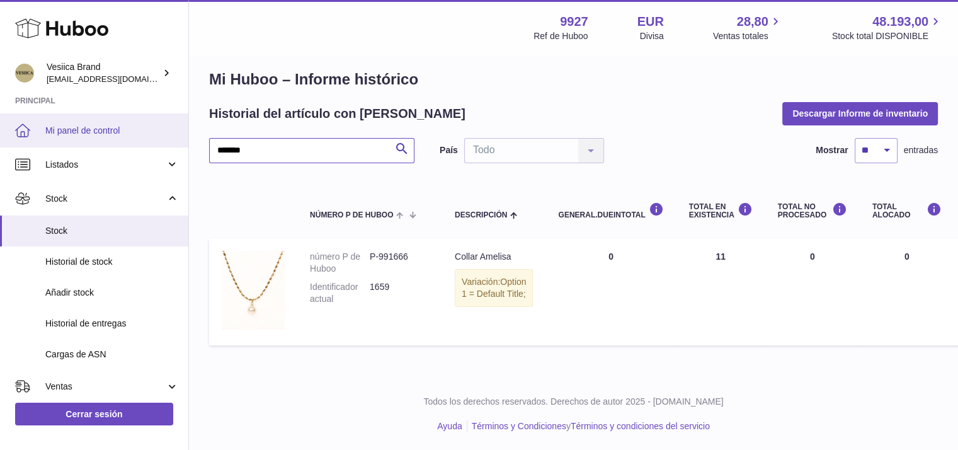
drag, startPoint x: 232, startPoint y: 151, endPoint x: 75, endPoint y: 146, distance: 156.9
click at [75, 147] on div "Huboo Vesiica Brand [EMAIL_ADDRESS][DOMAIN_NAME] Principal Mi panel de control …" at bounding box center [479, 219] width 958 height 464
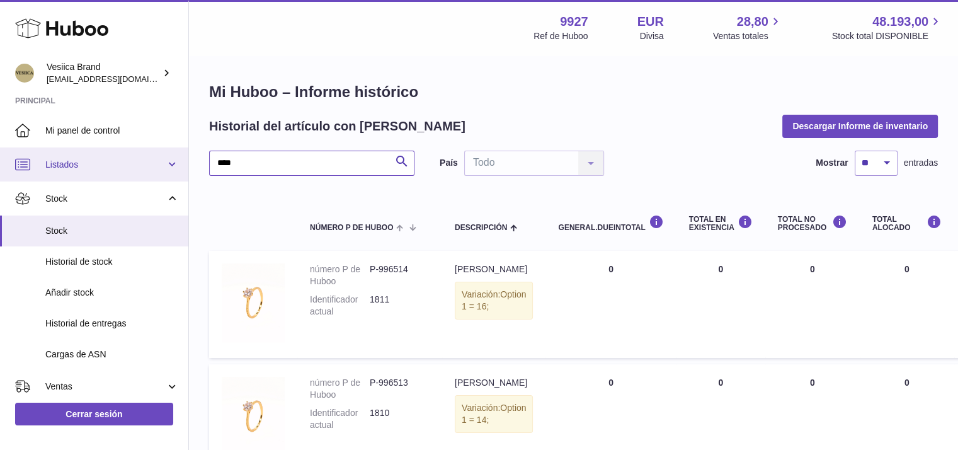
drag, startPoint x: 271, startPoint y: 158, endPoint x: 54, endPoint y: 155, distance: 216.7
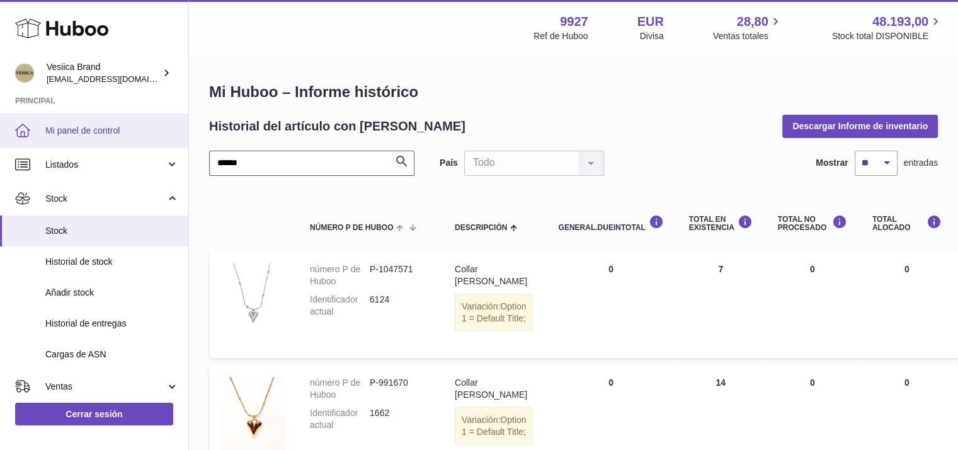
click at [47, 152] on div "Huboo Vesiica Brand [EMAIL_ADDRESS][DOMAIN_NAME] Principal Mi panel de control …" at bounding box center [479, 288] width 958 height 577
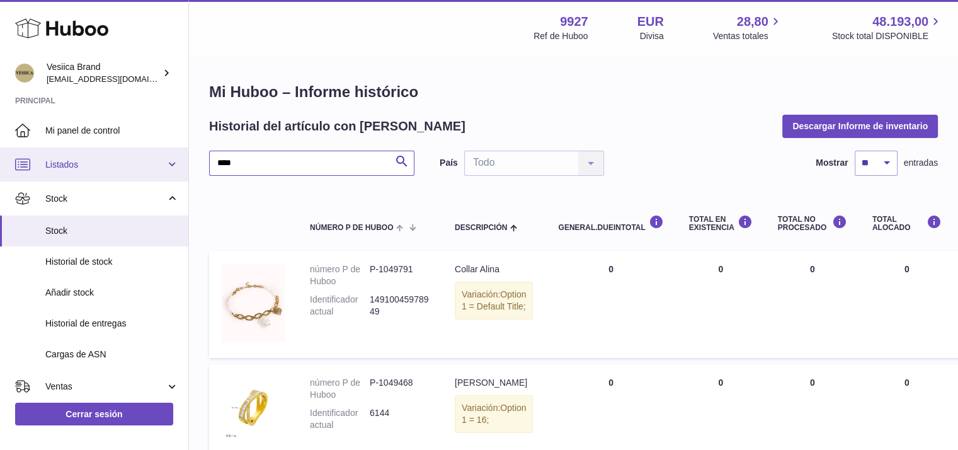
drag, startPoint x: 295, startPoint y: 162, endPoint x: 0, endPoint y: 156, distance: 295.5
drag, startPoint x: 168, startPoint y: 160, endPoint x: 0, endPoint y: 157, distance: 168.2
click at [0, 158] on div "Huboo Vesiica Brand [EMAIL_ADDRESS][DOMAIN_NAME] Principal Mi panel de control …" at bounding box center [479, 280] width 958 height 561
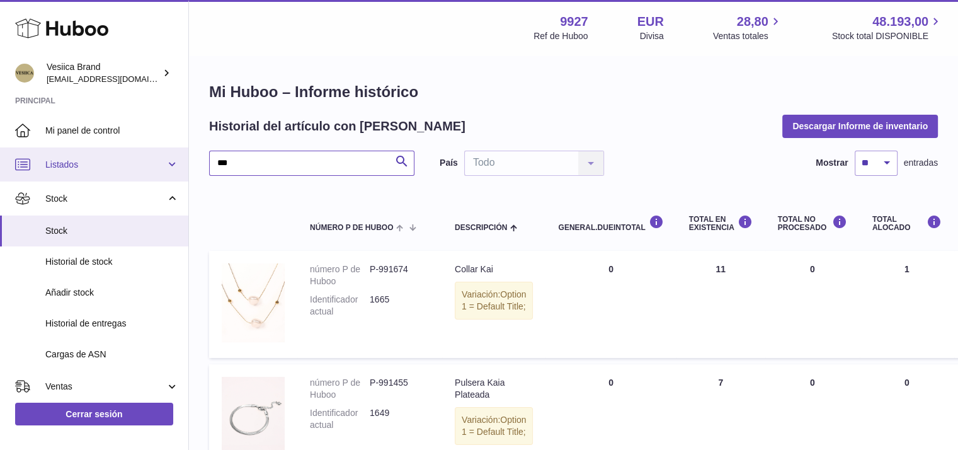
click at [0, 167] on div "Huboo Vesiica Brand [EMAIL_ADDRESS][DOMAIN_NAME] Principal Mi panel de control …" at bounding box center [479, 345] width 958 height 690
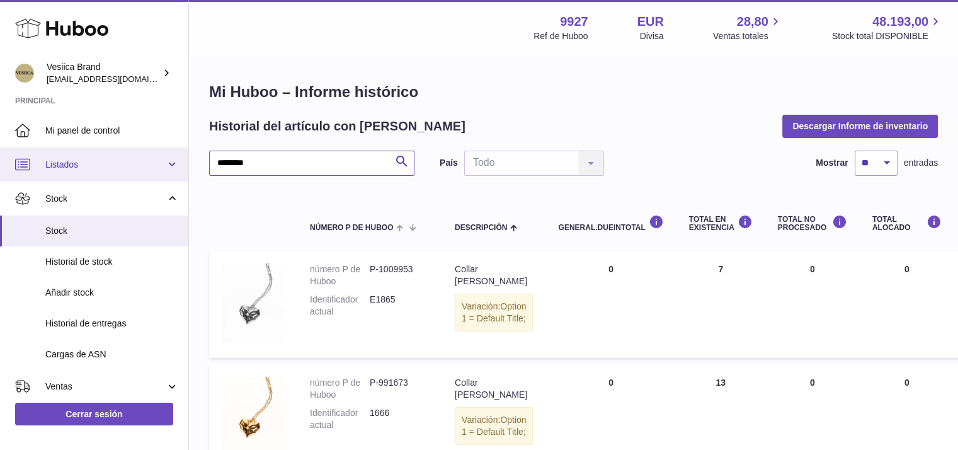
drag, startPoint x: 264, startPoint y: 156, endPoint x: 0, endPoint y: 152, distance: 264.0
click at [0, 154] on div "Huboo Vesiica Brand [EMAIL_ADDRESS][DOMAIN_NAME] Principal Mi panel de control …" at bounding box center [479, 288] width 958 height 577
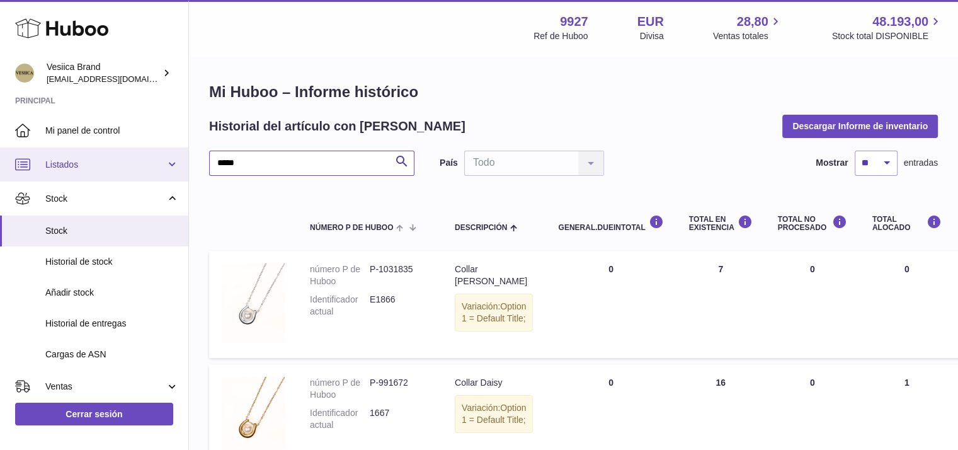
drag, startPoint x: 259, startPoint y: 164, endPoint x: 63, endPoint y: 159, distance: 196.0
click at [64, 159] on div "Huboo Vesiica Brand [EMAIL_ADDRESS][DOMAIN_NAME] Principal Mi panel de control …" at bounding box center [479, 288] width 958 height 577
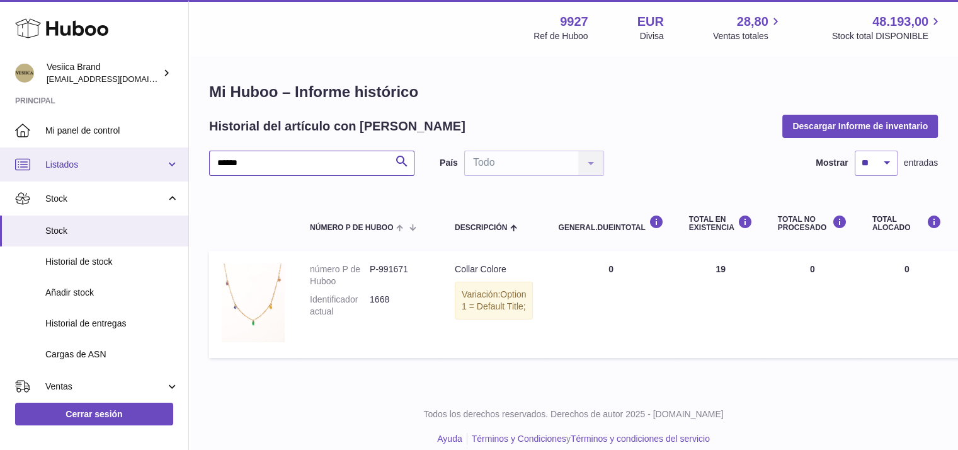
drag, startPoint x: 275, startPoint y: 163, endPoint x: 0, endPoint y: 167, distance: 274.7
click at [0, 168] on div "Huboo Vesiica Brand [EMAIL_ADDRESS][DOMAIN_NAME] Principal Mi panel de control …" at bounding box center [479, 232] width 958 height 464
drag, startPoint x: 275, startPoint y: 167, endPoint x: 0, endPoint y: 159, distance: 275.4
click at [0, 163] on div "Huboo Vesiica Brand [EMAIL_ADDRESS][DOMAIN_NAME] Principal Mi panel de control …" at bounding box center [479, 232] width 958 height 464
drag, startPoint x: 54, startPoint y: 157, endPoint x: 0, endPoint y: 152, distance: 53.8
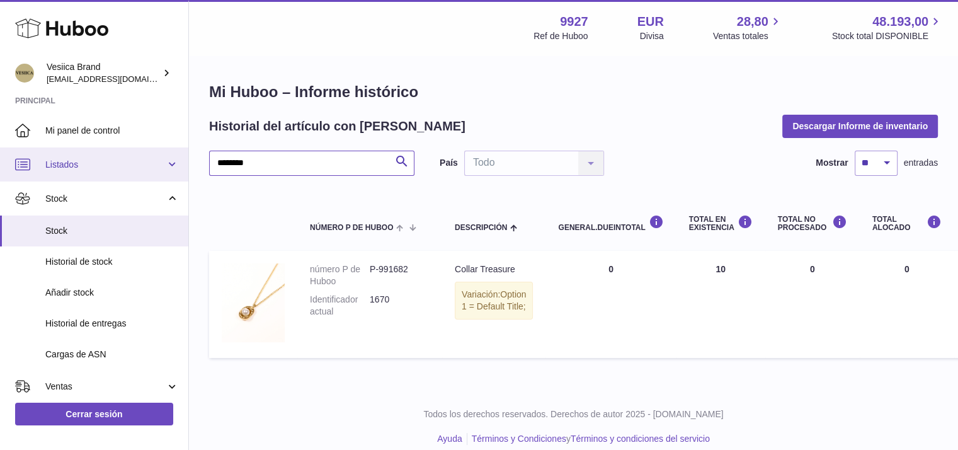
click at [4, 154] on div "Huboo Vesiica Brand [EMAIL_ADDRESS][DOMAIN_NAME] Principal Mi panel de control …" at bounding box center [479, 232] width 958 height 464
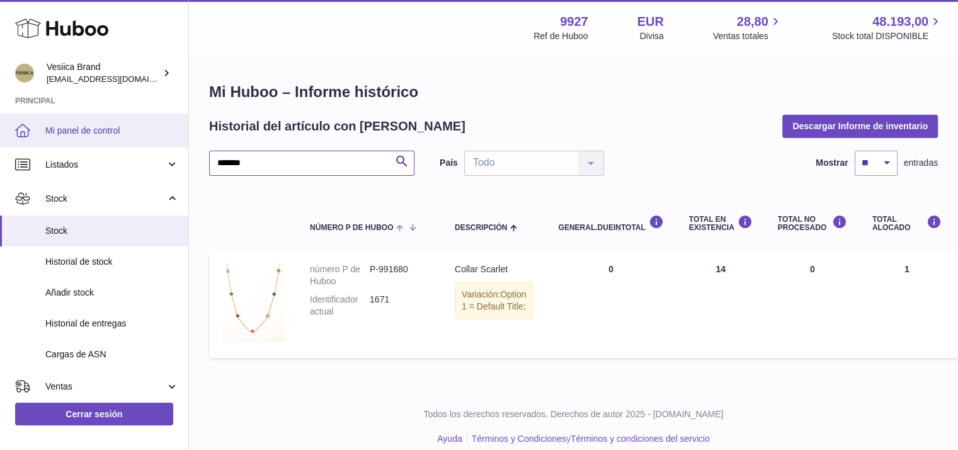
drag, startPoint x: 250, startPoint y: 164, endPoint x: 0, endPoint y: 140, distance: 251.2
click at [0, 162] on div "Huboo Vesiica Brand [EMAIL_ADDRESS][DOMAIN_NAME] Principal Mi panel de control …" at bounding box center [479, 232] width 958 height 464
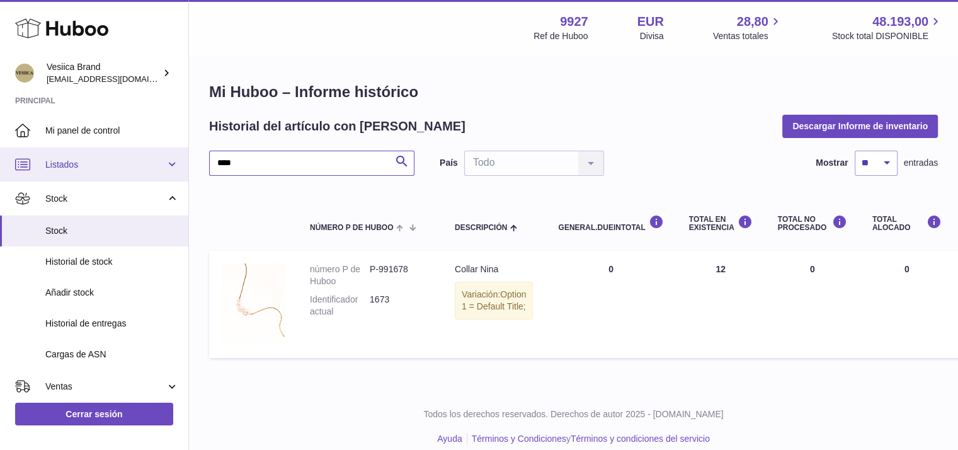
drag, startPoint x: 265, startPoint y: 168, endPoint x: 5, endPoint y: 157, distance: 260.4
click at [35, 159] on div "Huboo Vesiica Brand [EMAIL_ADDRESS][DOMAIN_NAME] Principal Mi panel de control …" at bounding box center [479, 232] width 958 height 464
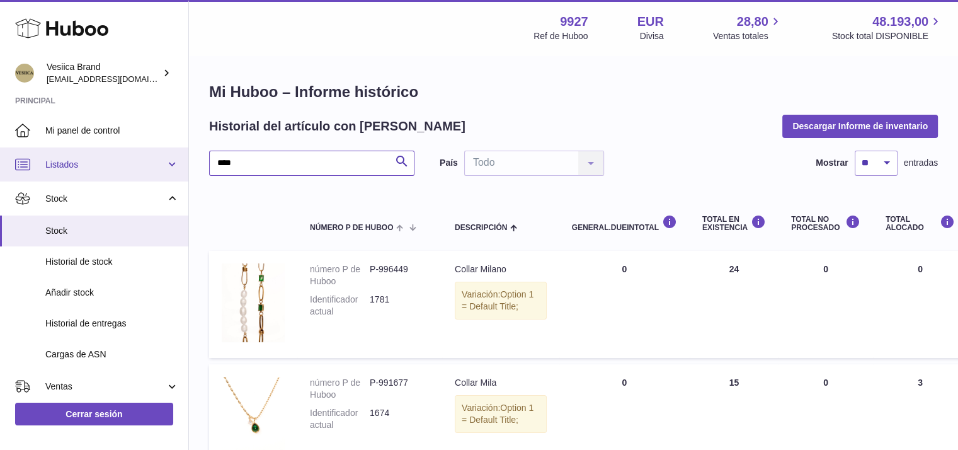
click at [81, 159] on div "Huboo Vesiica Brand [EMAIL_ADDRESS][DOMAIN_NAME] Principal Mi panel de control …" at bounding box center [479, 386] width 958 height 772
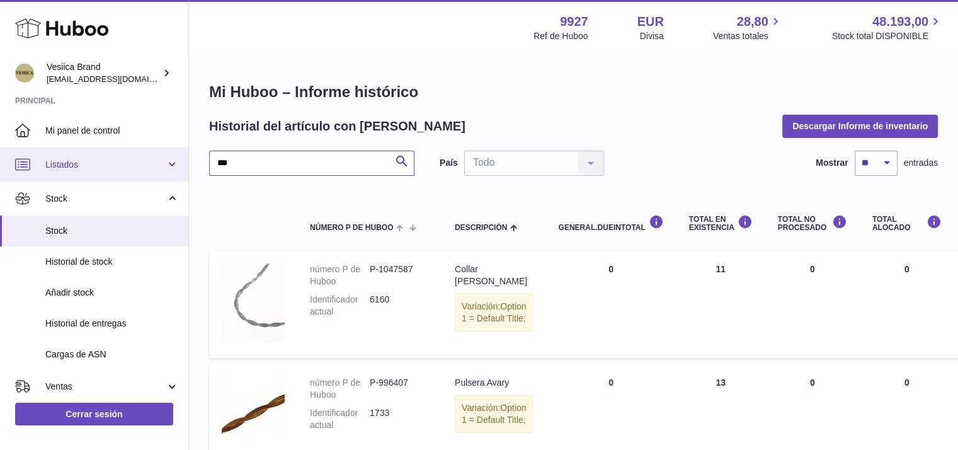
drag, startPoint x: 251, startPoint y: 157, endPoint x: 0, endPoint y: 156, distance: 250.7
click at [0, 162] on div "Huboo Vesiica Brand [EMAIL_ADDRESS][DOMAIN_NAME] Principal Mi panel de control …" at bounding box center [479, 450] width 958 height 901
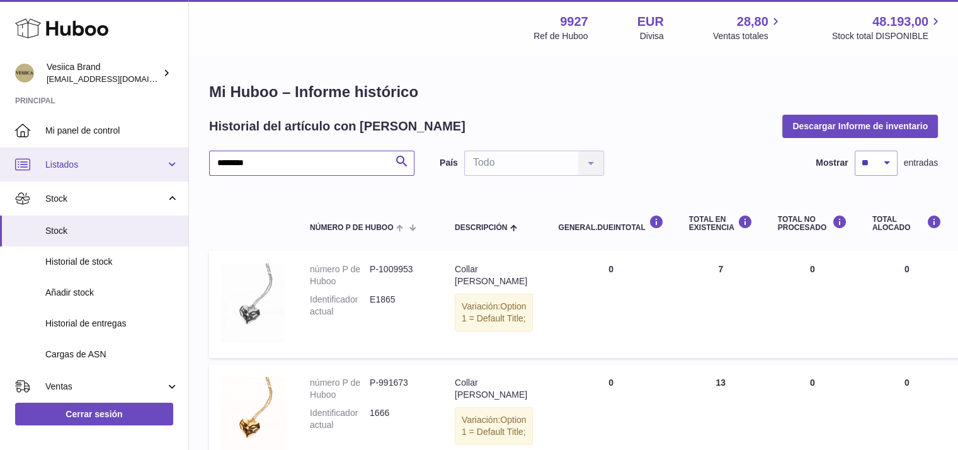
drag, startPoint x: 284, startPoint y: 159, endPoint x: 0, endPoint y: 159, distance: 284.1
click at [25, 166] on div "Huboo Vesiica Brand [EMAIL_ADDRESS][DOMAIN_NAME] Principal Mi panel de control …" at bounding box center [479, 288] width 958 height 577
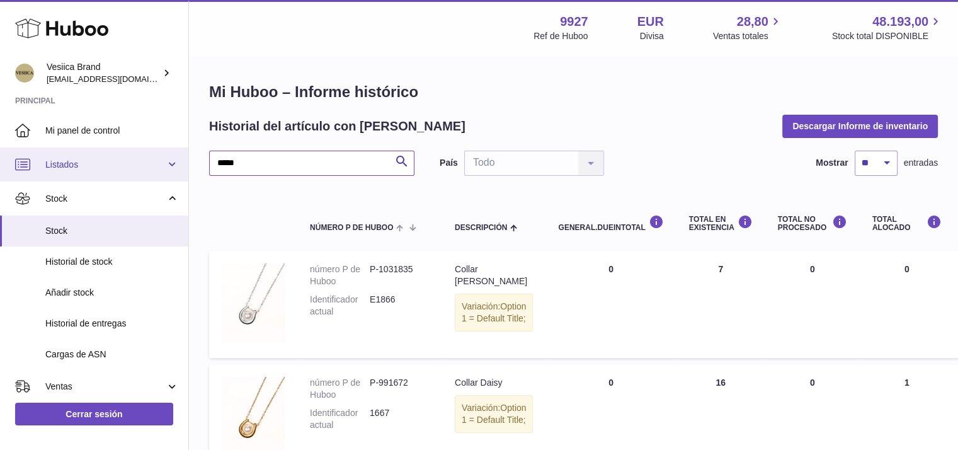
drag, startPoint x: 175, startPoint y: 161, endPoint x: 0, endPoint y: 162, distance: 175.1
click at [0, 162] on div "Huboo Vesiica Brand [EMAIL_ADDRESS][DOMAIN_NAME] Principal Mi panel de control …" at bounding box center [479, 288] width 958 height 577
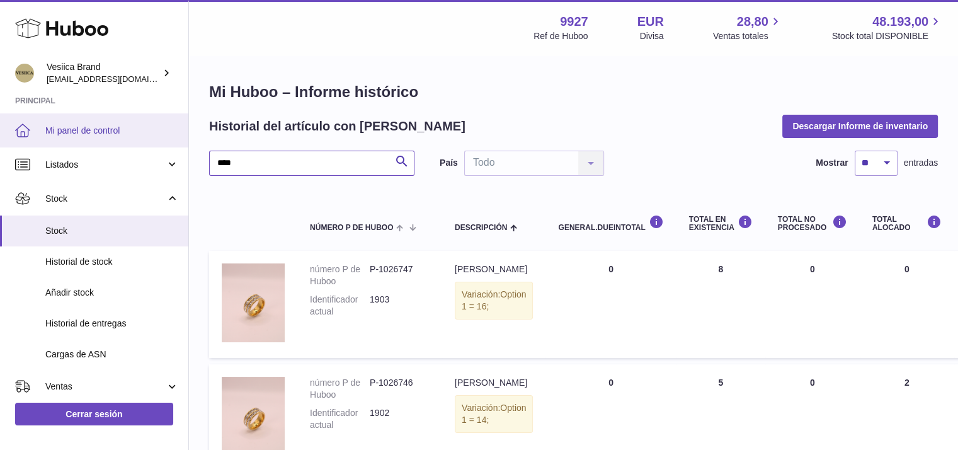
drag, startPoint x: 263, startPoint y: 159, endPoint x: 0, endPoint y: 130, distance: 265.0
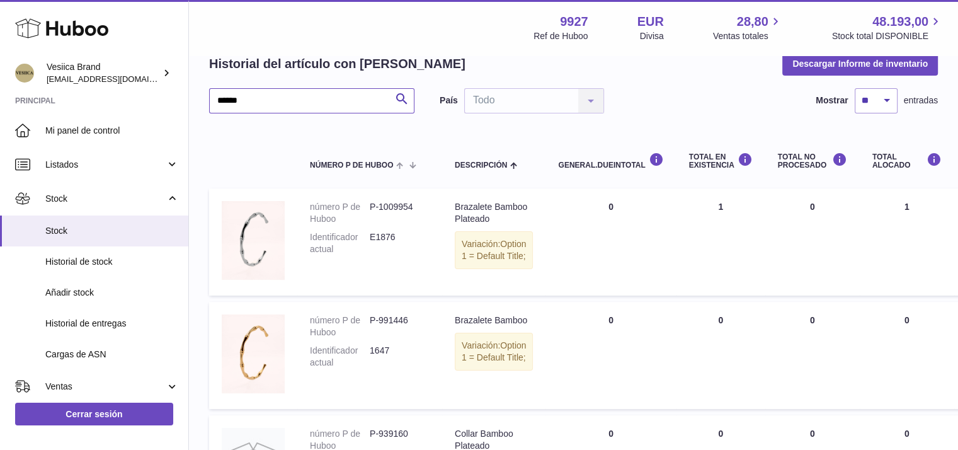
scroll to position [63, 0]
drag, startPoint x: 177, startPoint y: 101, endPoint x: 106, endPoint y: 98, distance: 71.3
click at [110, 96] on div "Huboo Vesiica Brand [EMAIL_ADDRESS][DOMAIN_NAME] Principal Mi panel de control …" at bounding box center [479, 335] width 958 height 796
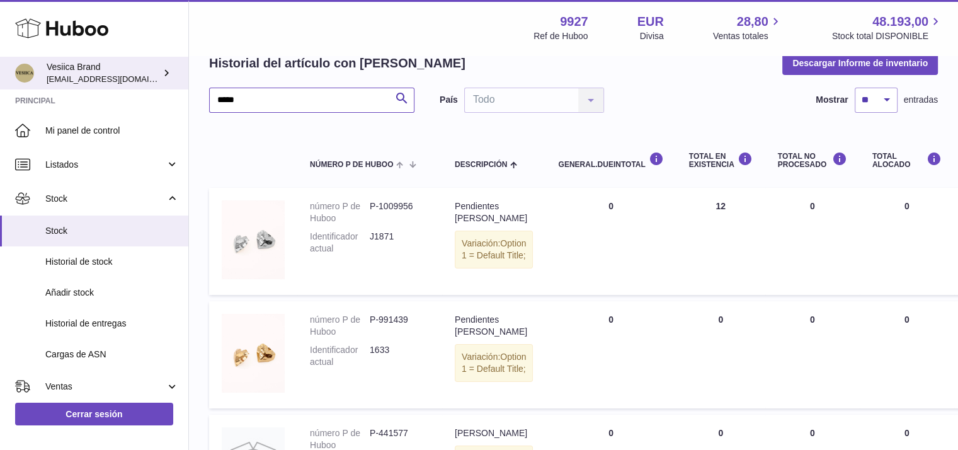
drag, startPoint x: 244, startPoint y: 101, endPoint x: 0, endPoint y: 79, distance: 245.4
click at [6, 83] on div "Huboo Vesiica Brand [EMAIL_ADDRESS][DOMAIN_NAME] Principal Mi panel de control …" at bounding box center [479, 274] width 958 height 675
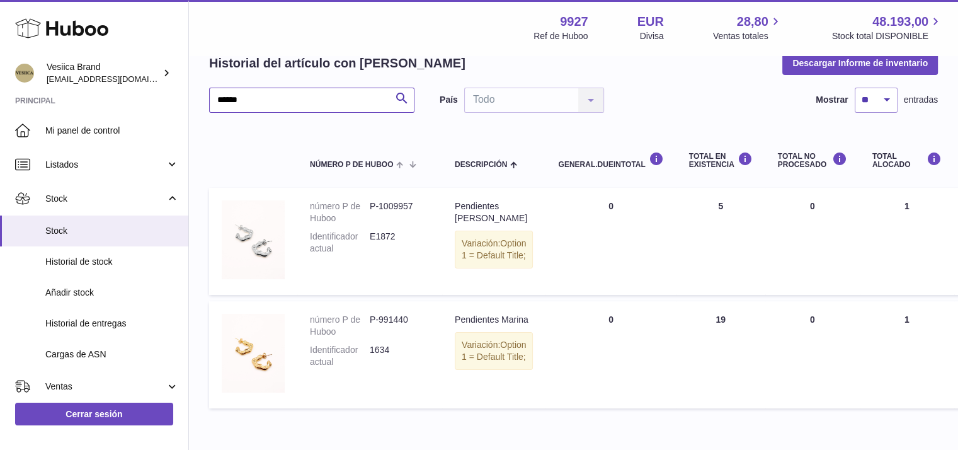
drag, startPoint x: 350, startPoint y: 94, endPoint x: 246, endPoint y: 98, distance: 104.0
click at [248, 98] on input "******" at bounding box center [311, 100] width 205 height 25
drag, startPoint x: 265, startPoint y: 94, endPoint x: 1, endPoint y: 105, distance: 264.2
click at [1, 106] on div "Huboo Vesiica Brand [EMAIL_ADDRESS][DOMAIN_NAME] Principal Mi panel de control …" at bounding box center [479, 225] width 958 height 577
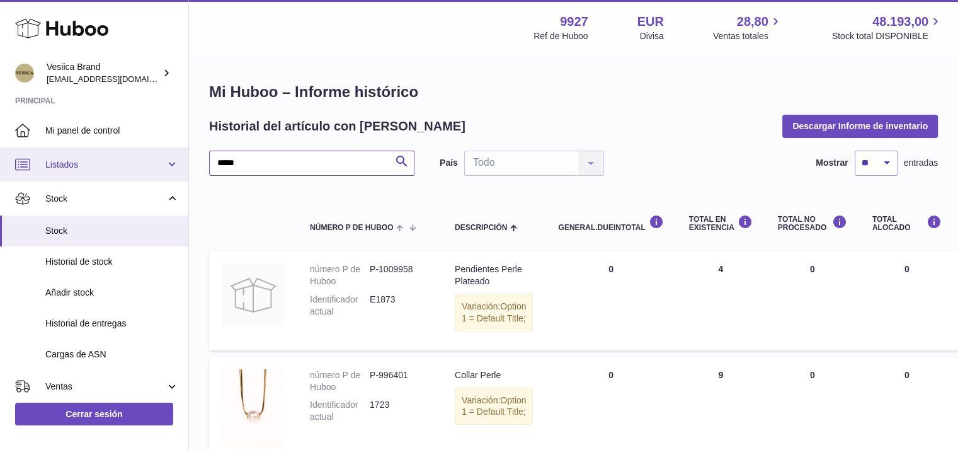
drag, startPoint x: 270, startPoint y: 154, endPoint x: 0, endPoint y: 147, distance: 270.3
click at [0, 149] on div "Huboo Vesiica Brand [EMAIL_ADDRESS][DOMAIN_NAME] Principal Mi panel de control …" at bounding box center [479, 341] width 958 height 682
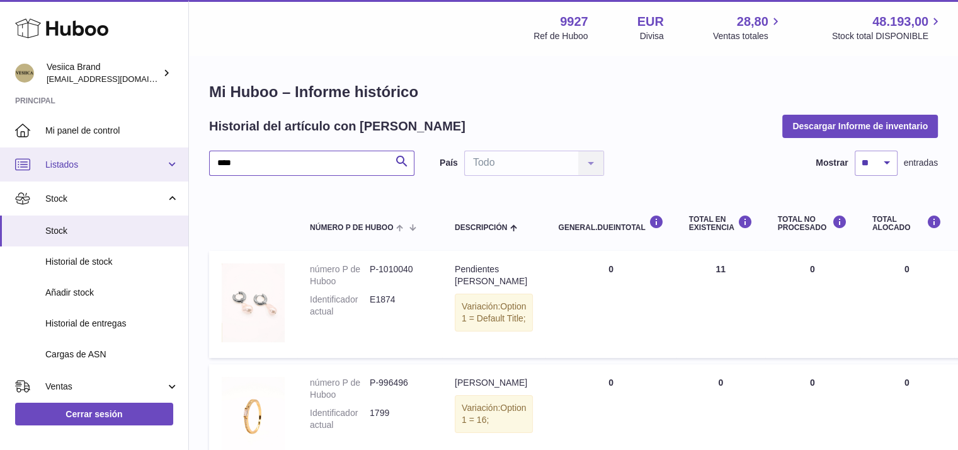
drag, startPoint x: 243, startPoint y: 158, endPoint x: 44, endPoint y: 166, distance: 199.2
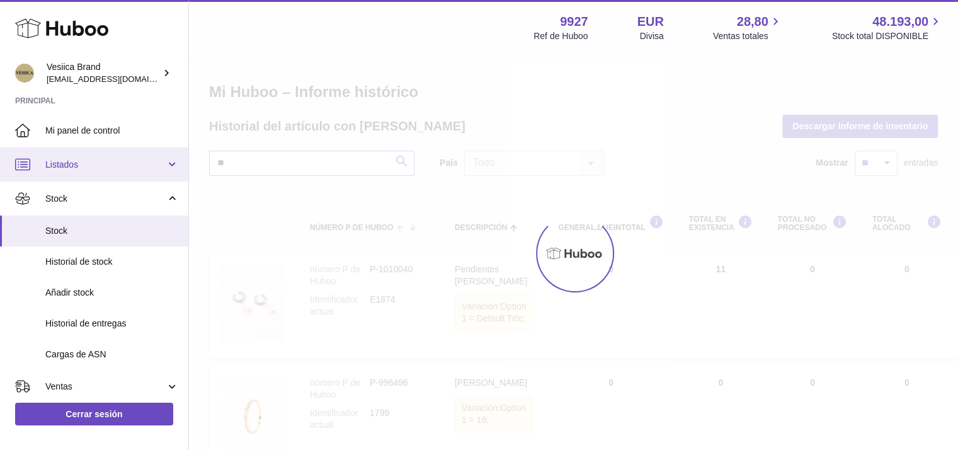
type input "*"
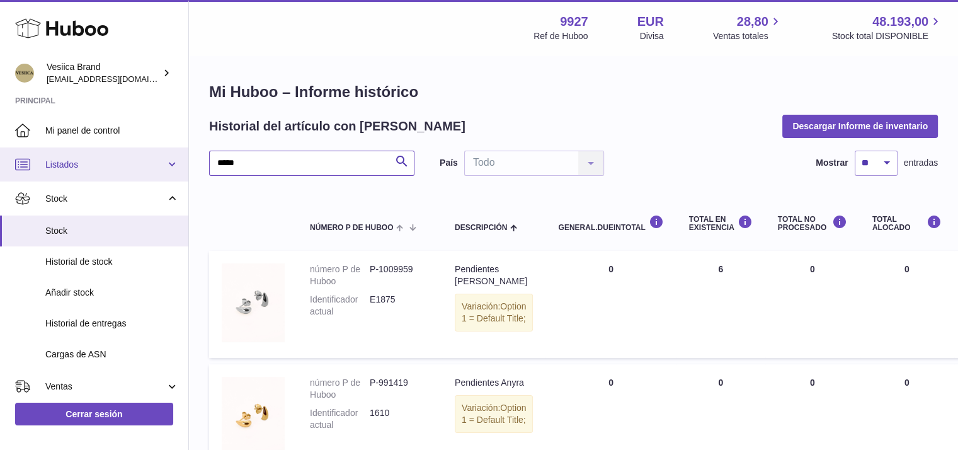
drag, startPoint x: 292, startPoint y: 168, endPoint x: 14, endPoint y: 154, distance: 278.1
click at [23, 161] on div "Huboo Vesiica Brand [EMAIL_ADDRESS][DOMAIN_NAME] Principal Mi panel de control …" at bounding box center [479, 288] width 958 height 577
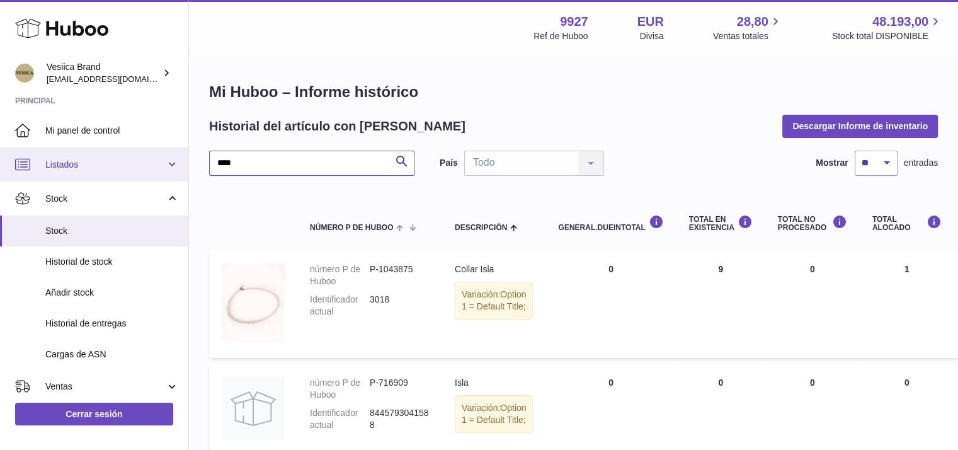
drag, startPoint x: 258, startPoint y: 162, endPoint x: 23, endPoint y: 157, distance: 234.4
click at [35, 163] on div "Huboo Vesiica Brand [EMAIL_ADDRESS][DOMAIN_NAME] Principal Mi panel de control …" at bounding box center [479, 280] width 958 height 561
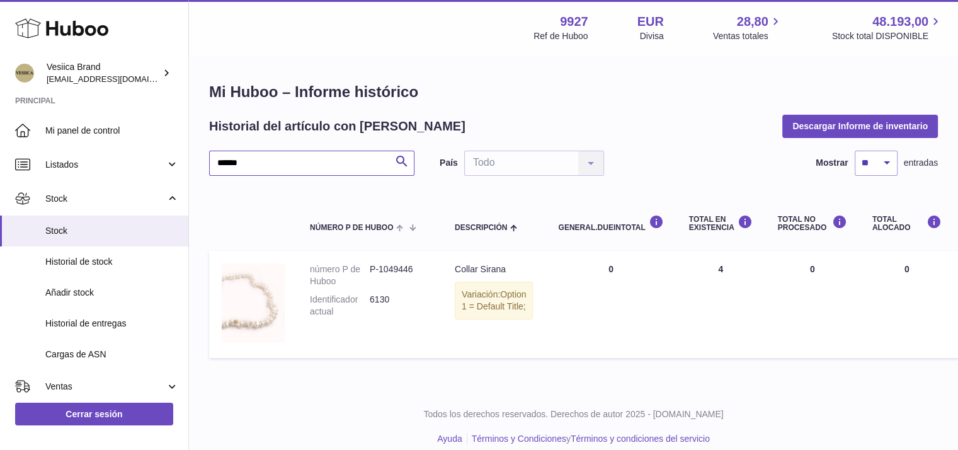
scroll to position [13, 0]
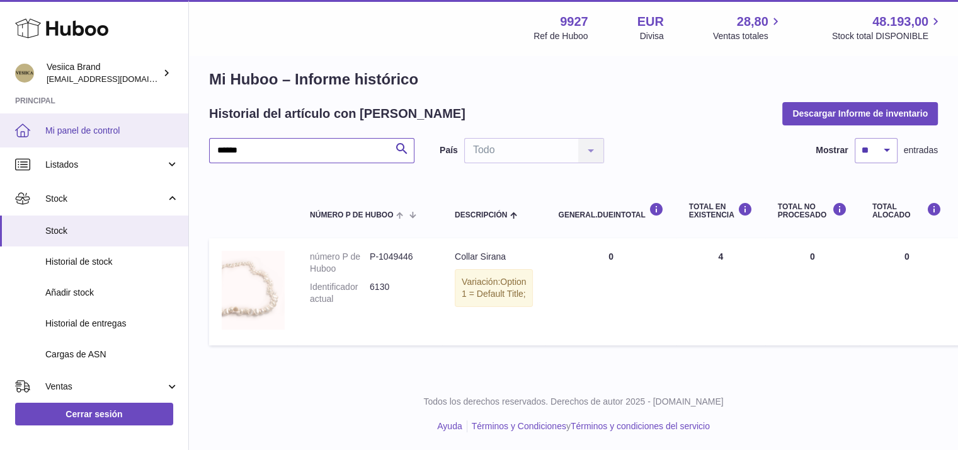
drag, startPoint x: 188, startPoint y: 142, endPoint x: 0, endPoint y: 109, distance: 191.2
click at [0, 115] on div "Huboo Vesiica Brand [EMAIL_ADDRESS][DOMAIN_NAME] Principal Mi panel de control …" at bounding box center [479, 219] width 958 height 464
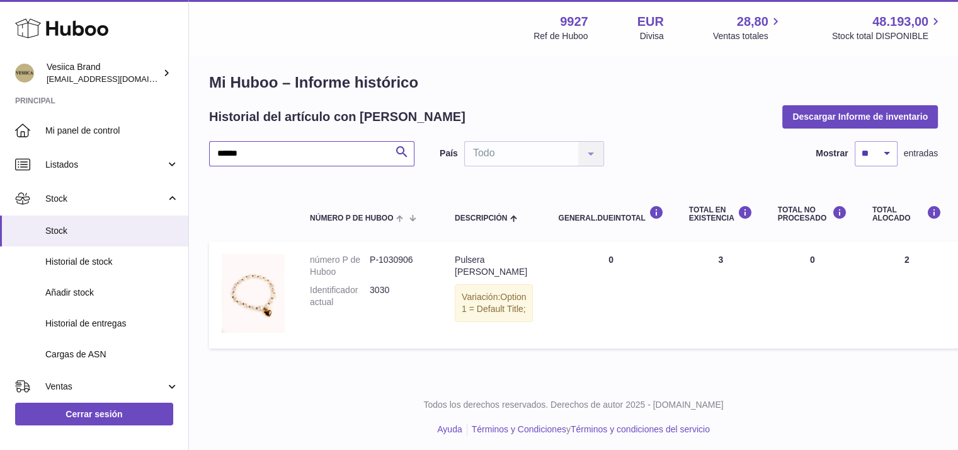
scroll to position [13, 0]
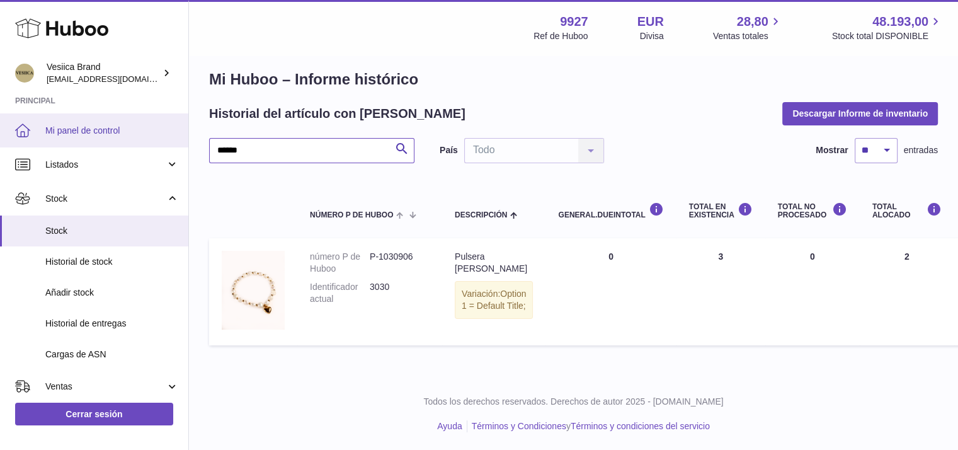
drag, startPoint x: 281, startPoint y: 148, endPoint x: 67, endPoint y: 142, distance: 214.3
click at [67, 142] on div "Huboo Vesiica Brand [EMAIL_ADDRESS][DOMAIN_NAME] Principal Mi panel de control …" at bounding box center [479, 219] width 958 height 464
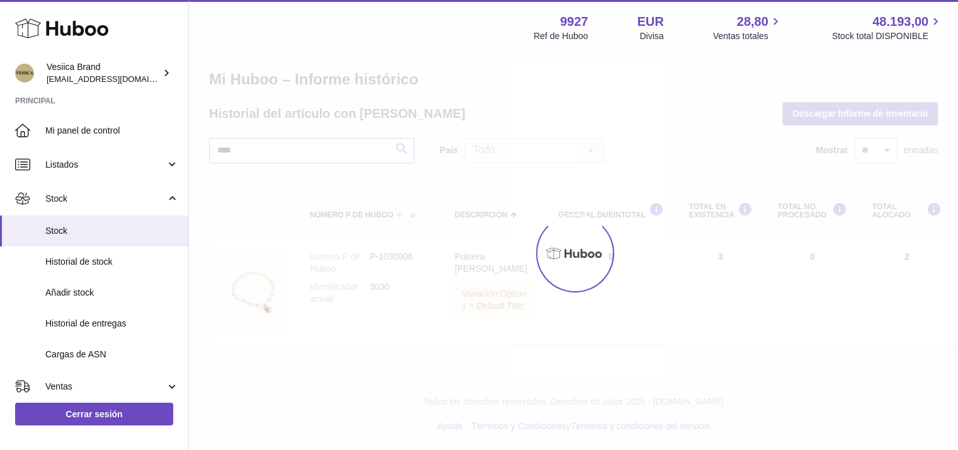
scroll to position [9, 0]
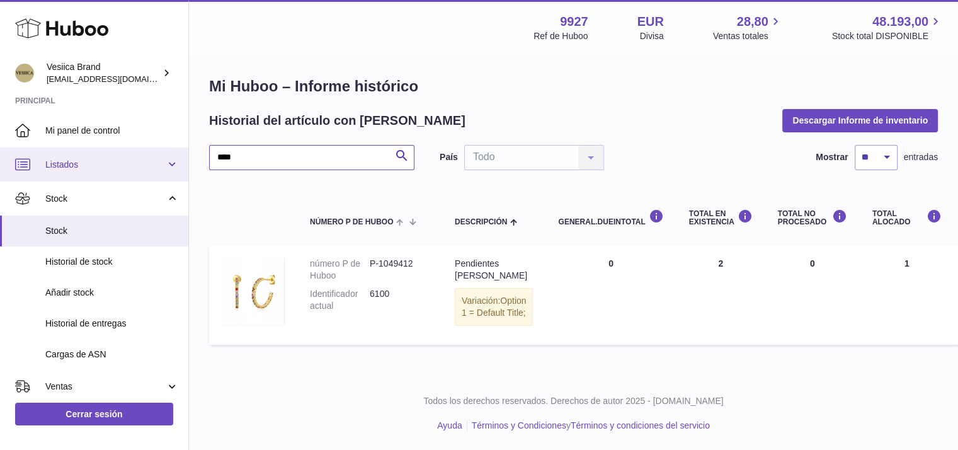
drag, startPoint x: 251, startPoint y: 152, endPoint x: 0, endPoint y: 151, distance: 251.3
click at [9, 154] on div "Huboo Vesiica Brand [EMAIL_ADDRESS][DOMAIN_NAME] Principal Mi panel de control …" at bounding box center [479, 221] width 958 height 455
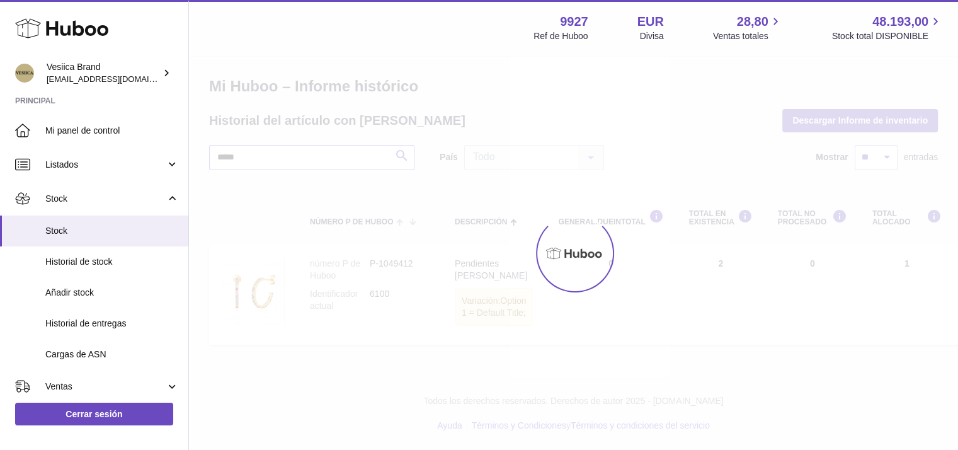
scroll to position [13, 0]
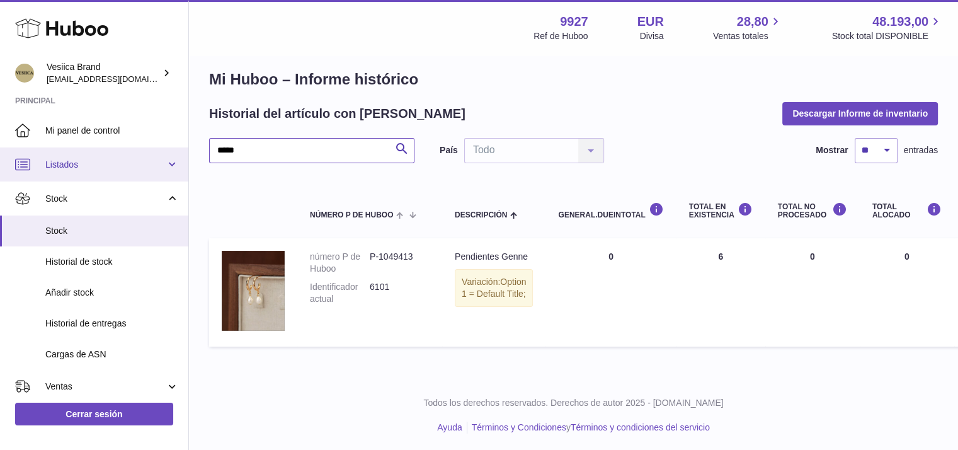
drag, startPoint x: 38, startPoint y: 149, endPoint x: 0, endPoint y: 149, distance: 38.4
click at [0, 149] on div "Huboo Vesiica Brand [EMAIL_ADDRESS][DOMAIN_NAME] Principal Mi panel de control …" at bounding box center [479, 219] width 958 height 465
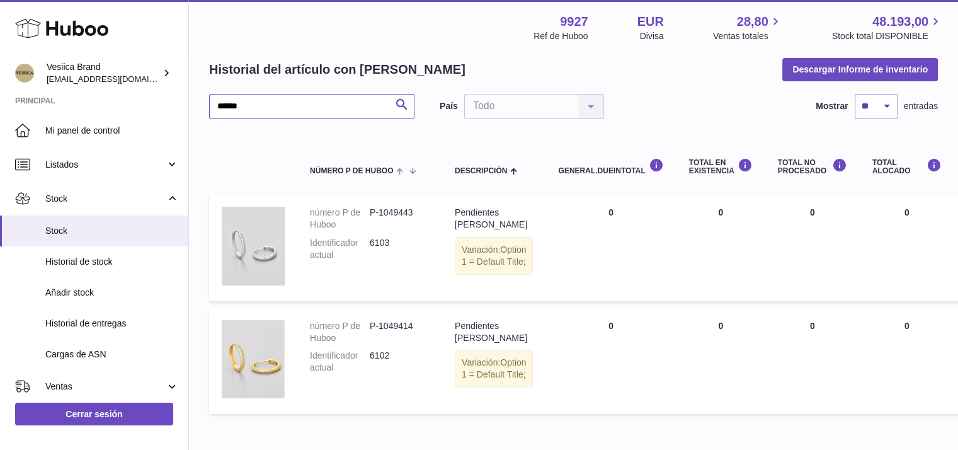
scroll to position [76, 0]
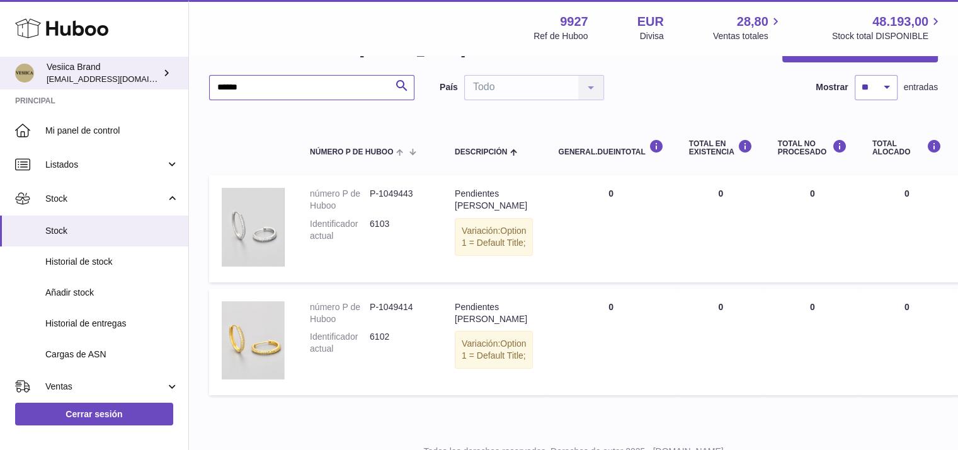
drag, startPoint x: 263, startPoint y: 83, endPoint x: 86, endPoint y: 76, distance: 177.1
click at [91, 76] on div "Huboo Vesiica Brand [EMAIL_ADDRESS][DOMAIN_NAME] Principal Mi panel de control …" at bounding box center [479, 212] width 958 height 576
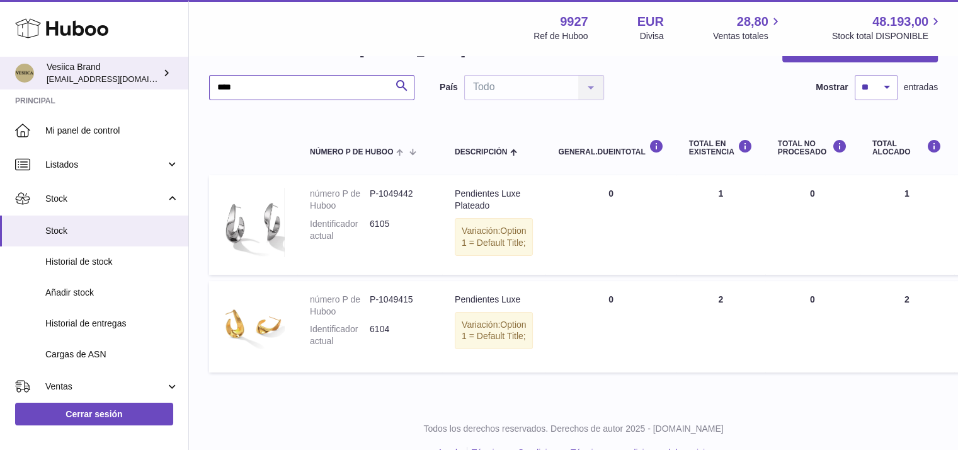
drag, startPoint x: 252, startPoint y: 86, endPoint x: 12, endPoint y: 64, distance: 241.0
click at [31, 74] on div "Huboo Vesiica Brand [EMAIL_ADDRESS][DOMAIN_NAME] Principal Mi panel de control …" at bounding box center [479, 200] width 958 height 553
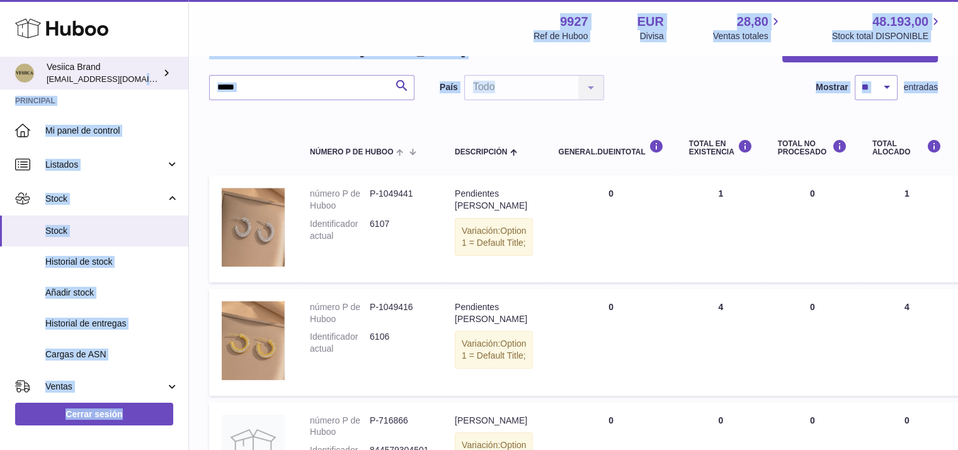
drag, startPoint x: 304, startPoint y: 98, endPoint x: 140, endPoint y: 85, distance: 163.6
click at [140, 85] on div "Huboo Vesiica Brand [EMAIL_ADDRESS][DOMAIN_NAME] Principal Mi panel de control …" at bounding box center [479, 261] width 958 height 674
click at [340, 83] on input "*****" at bounding box center [311, 87] width 205 height 25
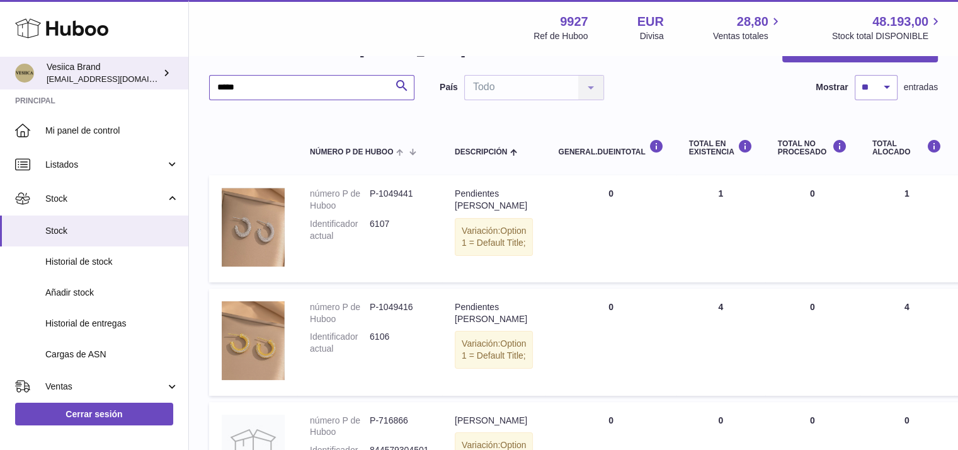
drag, startPoint x: 340, startPoint y: 84, endPoint x: 0, endPoint y: 82, distance: 340.2
click at [0, 85] on div "Huboo Vesiica Brand [EMAIL_ADDRESS][DOMAIN_NAME] Principal Mi panel de control …" at bounding box center [479, 261] width 958 height 674
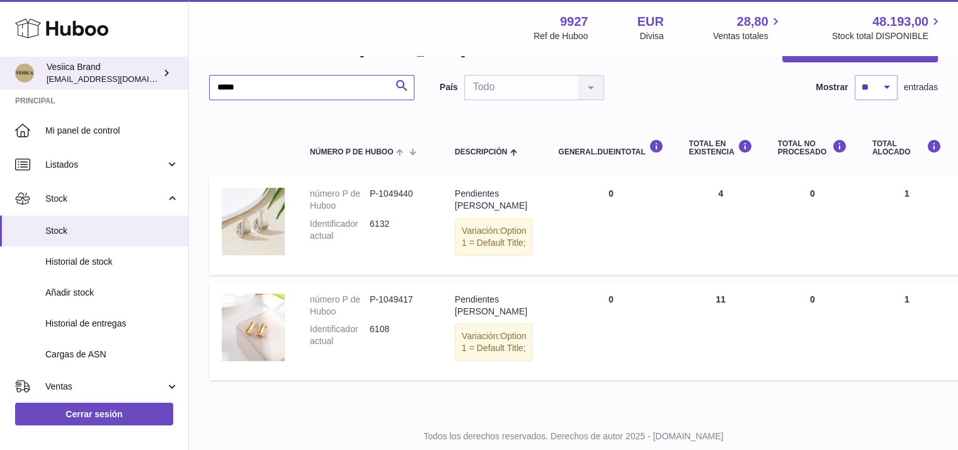
drag, startPoint x: 272, startPoint y: 81, endPoint x: 0, endPoint y: 81, distance: 272.1
click at [0, 86] on div "Huboo Vesiica Brand [EMAIL_ADDRESS][DOMAIN_NAME] Principal Mi panel de control …" at bounding box center [479, 204] width 958 height 561
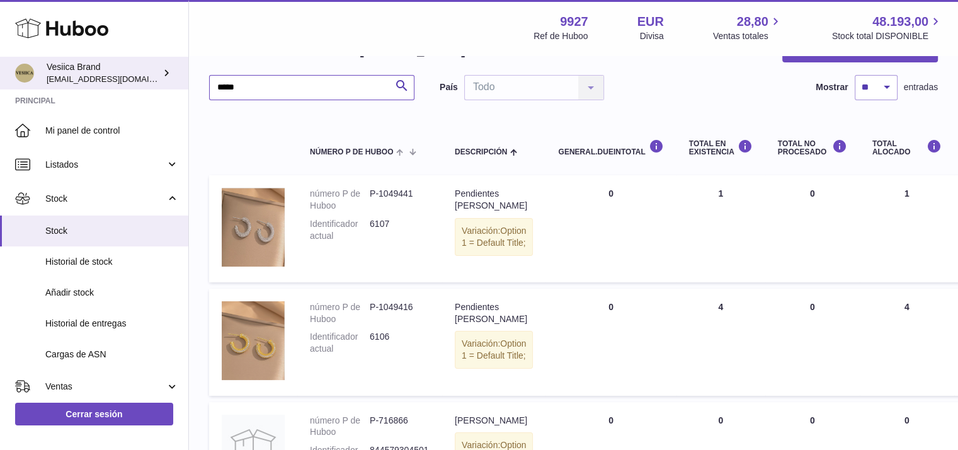
drag, startPoint x: 285, startPoint y: 88, endPoint x: 0, endPoint y: 66, distance: 286.2
click at [0, 79] on div "Huboo Vesiica Brand [EMAIL_ADDRESS][DOMAIN_NAME] Principal Mi panel de control …" at bounding box center [479, 261] width 958 height 674
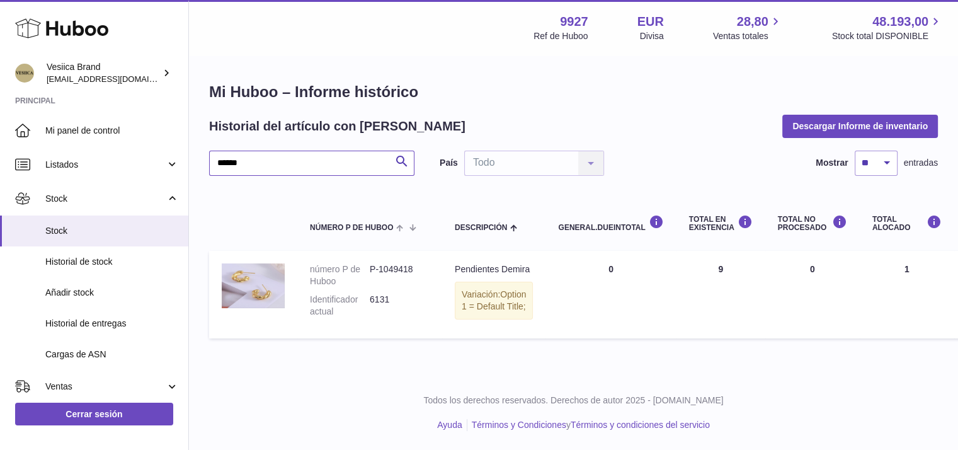
scroll to position [16, 0]
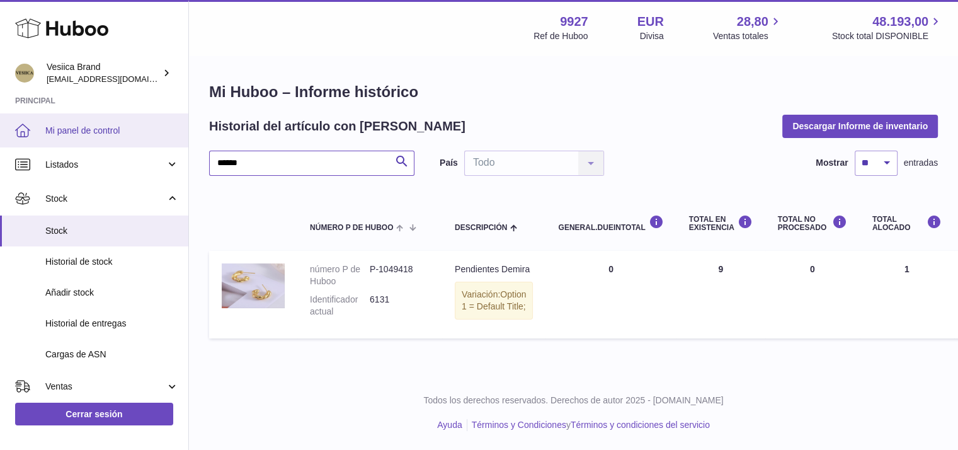
drag, startPoint x: 277, startPoint y: 140, endPoint x: 0, endPoint y: 144, distance: 277.2
click at [0, 144] on div "Huboo Vesiica Brand [EMAIL_ADDRESS][DOMAIN_NAME] Principal Mi panel de control …" at bounding box center [479, 225] width 958 height 450
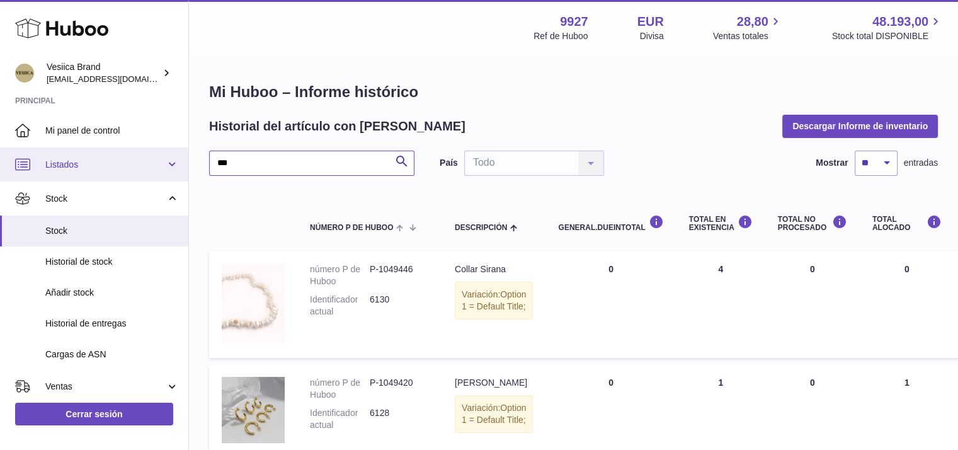
drag, startPoint x: 292, startPoint y: 172, endPoint x: 155, endPoint y: 162, distance: 137.1
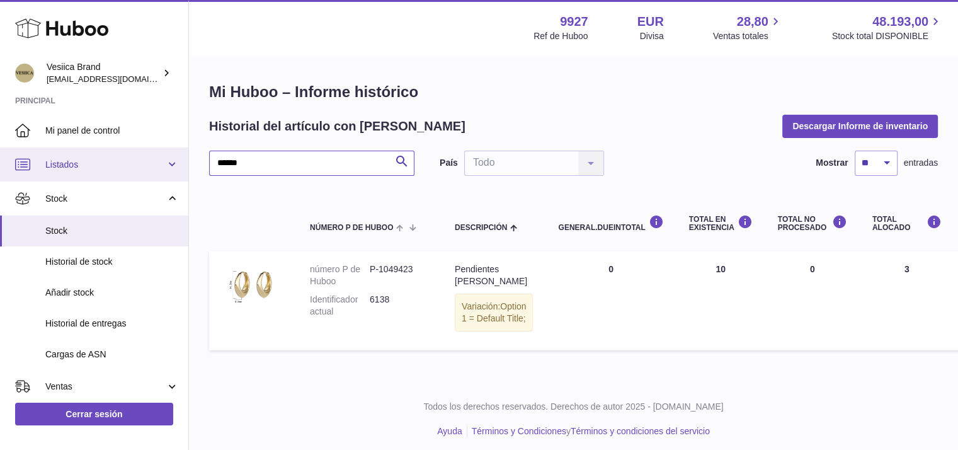
drag, startPoint x: 30, startPoint y: 157, endPoint x: 23, endPoint y: 151, distance: 10.3
click at [20, 154] on div "Huboo Vesiica Brand [EMAIL_ADDRESS][DOMAIN_NAME] Principal Mi panel de control …" at bounding box center [479, 227] width 958 height 455
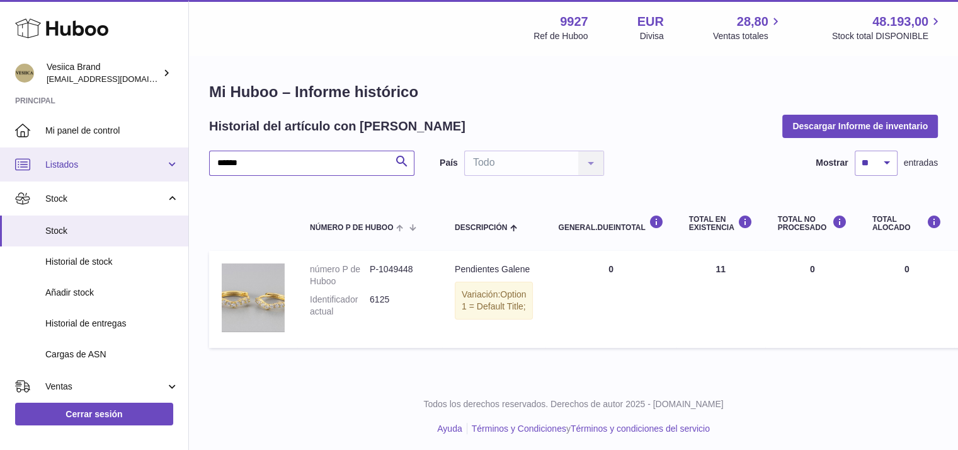
drag, startPoint x: 265, startPoint y: 159, endPoint x: 0, endPoint y: 159, distance: 264.6
click at [0, 161] on div "Huboo Vesiica Brand [EMAIL_ADDRESS][DOMAIN_NAME] Principal Mi panel de control …" at bounding box center [479, 226] width 958 height 453
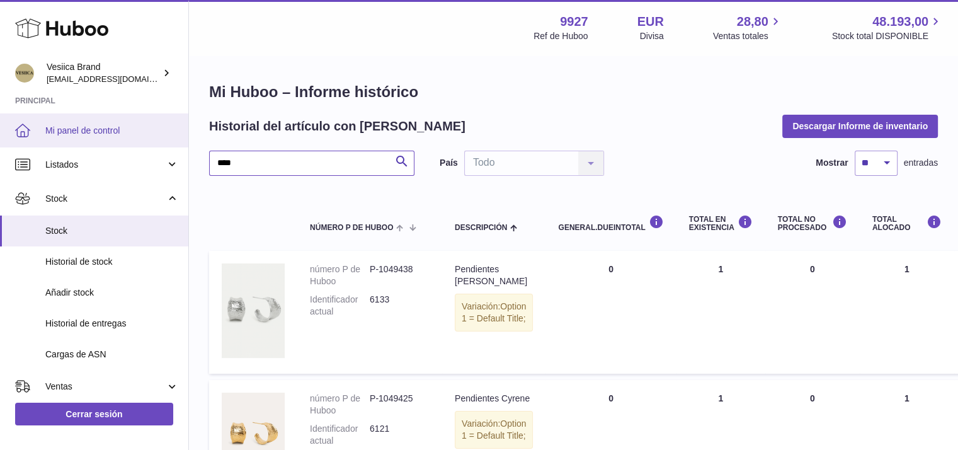
drag, startPoint x: 20, startPoint y: 167, endPoint x: 3, endPoint y: 139, distance: 33.4
click at [0, 159] on div "Huboo Vesiica Brand [EMAIL_ADDRESS][DOMAIN_NAME] Principal Mi panel de control …" at bounding box center [479, 299] width 958 height 598
type input "*********"
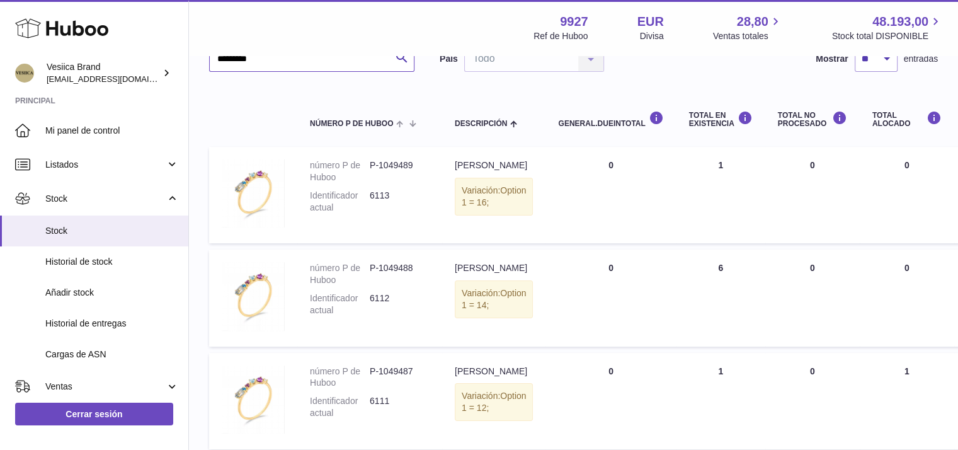
scroll to position [126, 0]
